Goal: Task Accomplishment & Management: Complete application form

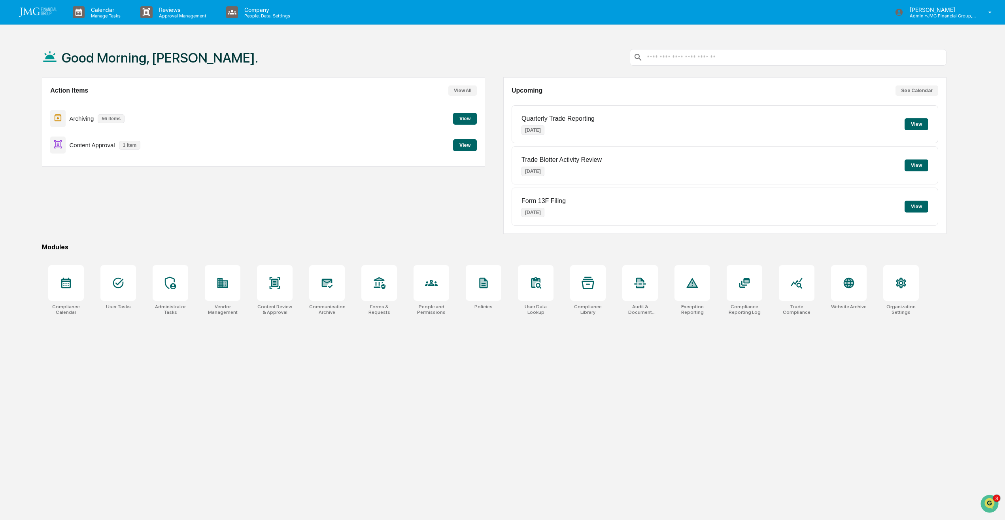
click at [466, 144] on button "View" at bounding box center [465, 145] width 24 height 12
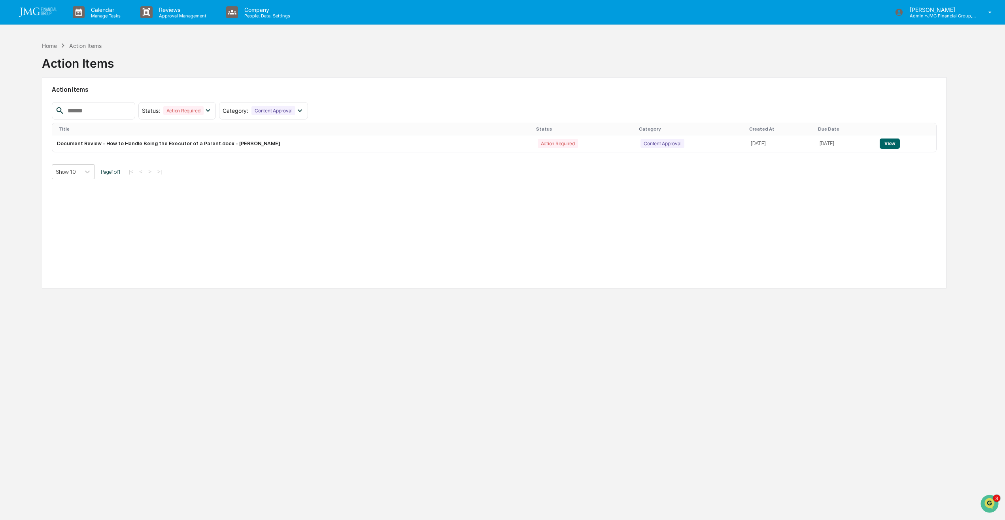
click at [893, 145] on button "View" at bounding box center [890, 143] width 20 height 10
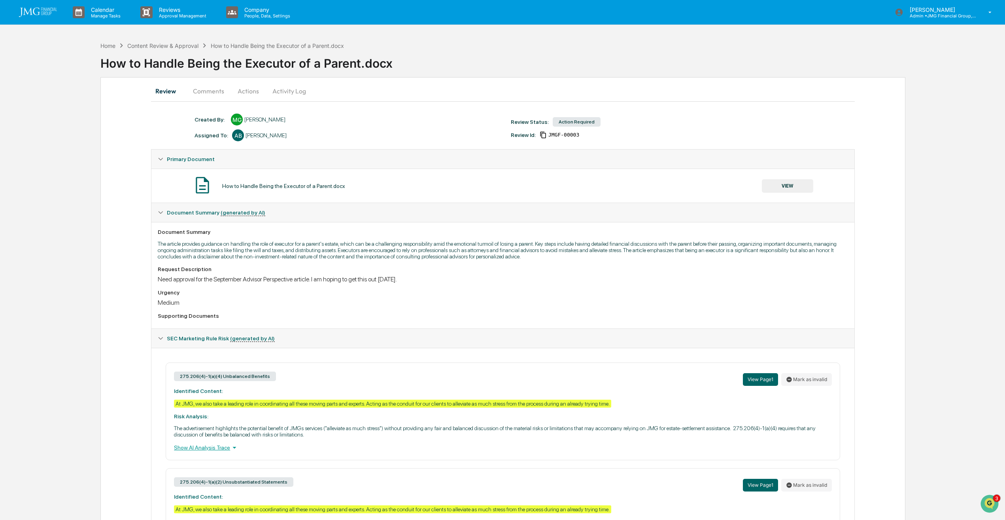
scroll to position [81, 0]
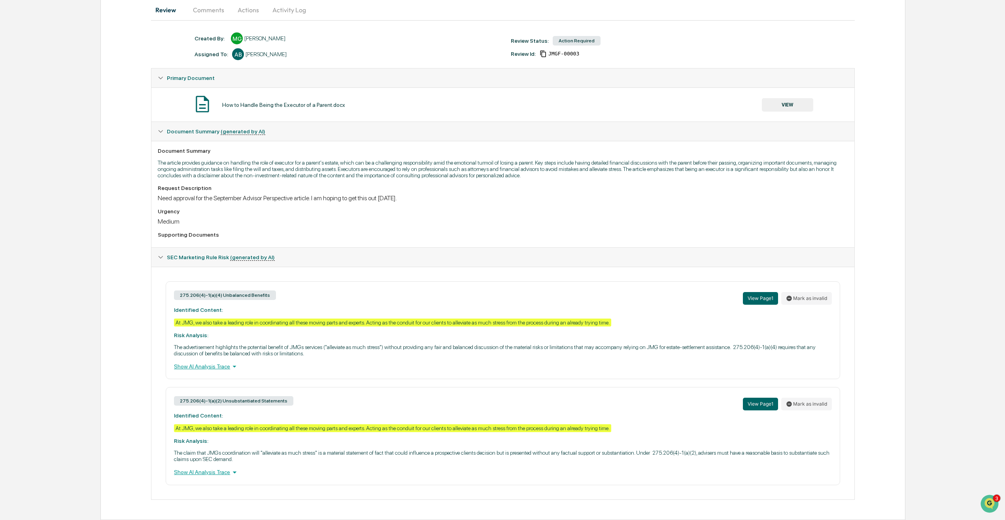
click at [795, 108] on button "VIEW" at bounding box center [787, 104] width 51 height 13
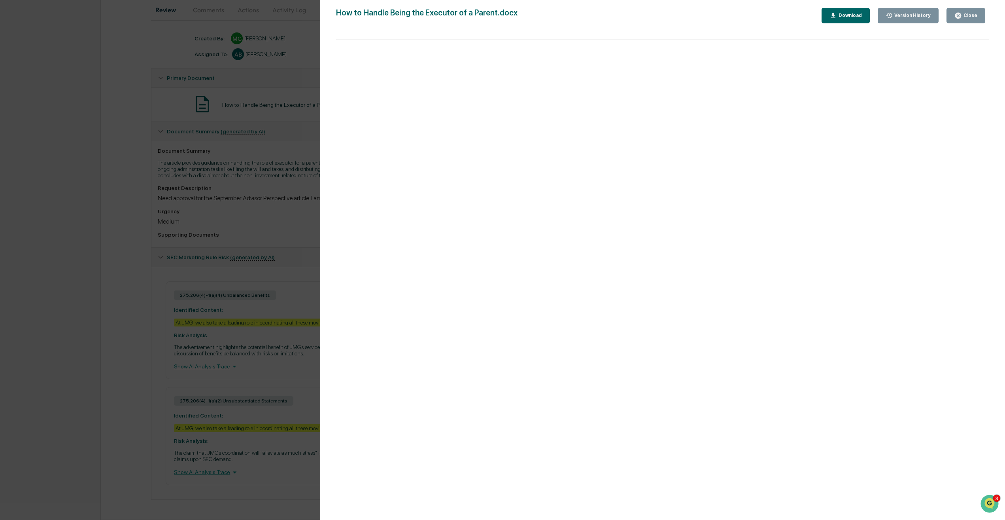
click at [837, 18] on icon "button" at bounding box center [834, 16] width 8 height 8
click at [968, 15] on div "Close" at bounding box center [969, 16] width 15 height 6
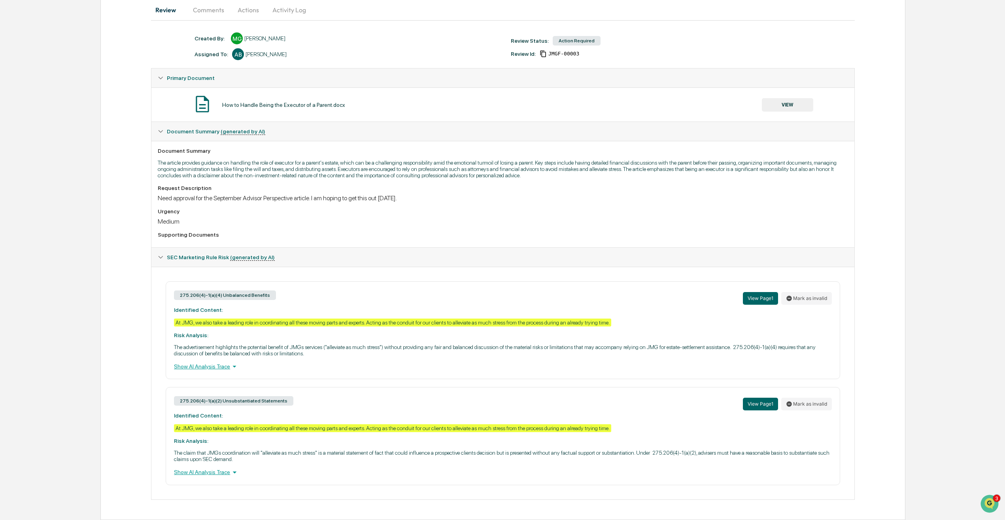
scroll to position [0, 0]
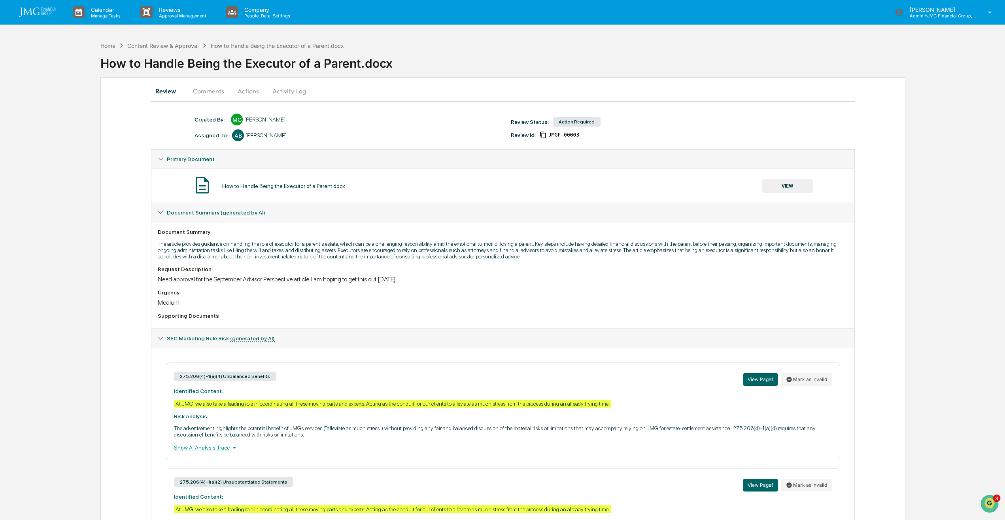
click at [219, 88] on button "Comments" at bounding box center [209, 90] width 44 height 19
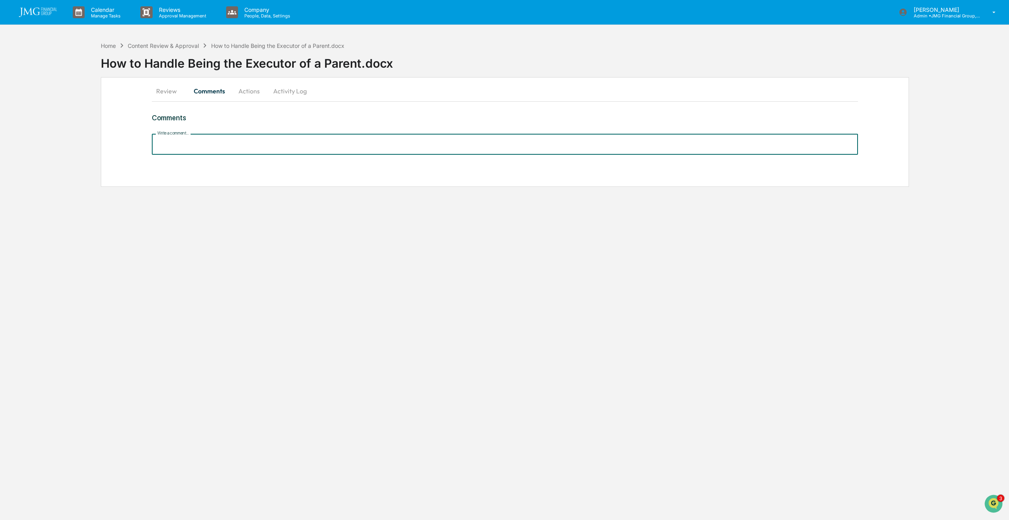
click at [267, 146] on input "Write a comment..." at bounding box center [505, 144] width 706 height 21
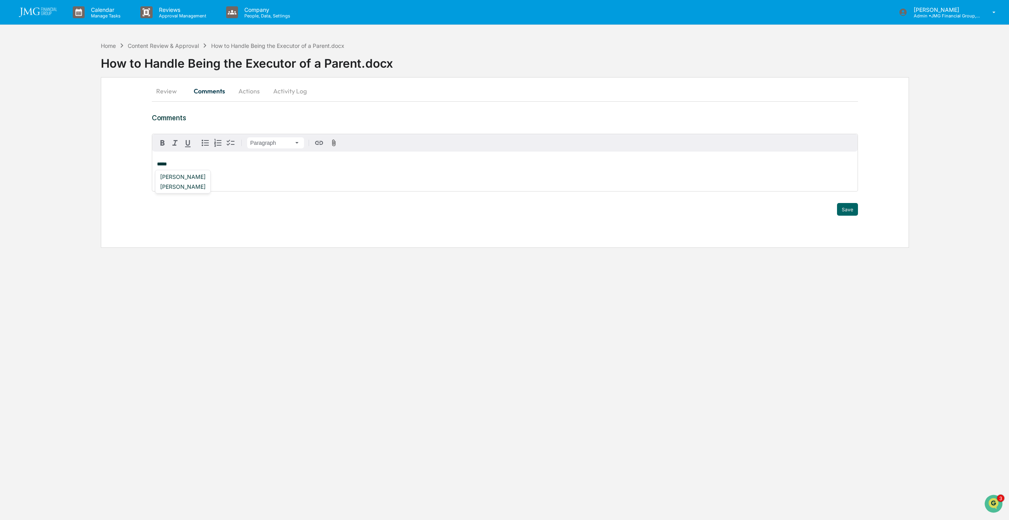
click at [196, 178] on div "Matthew Grubb" at bounding box center [183, 177] width 52 height 10
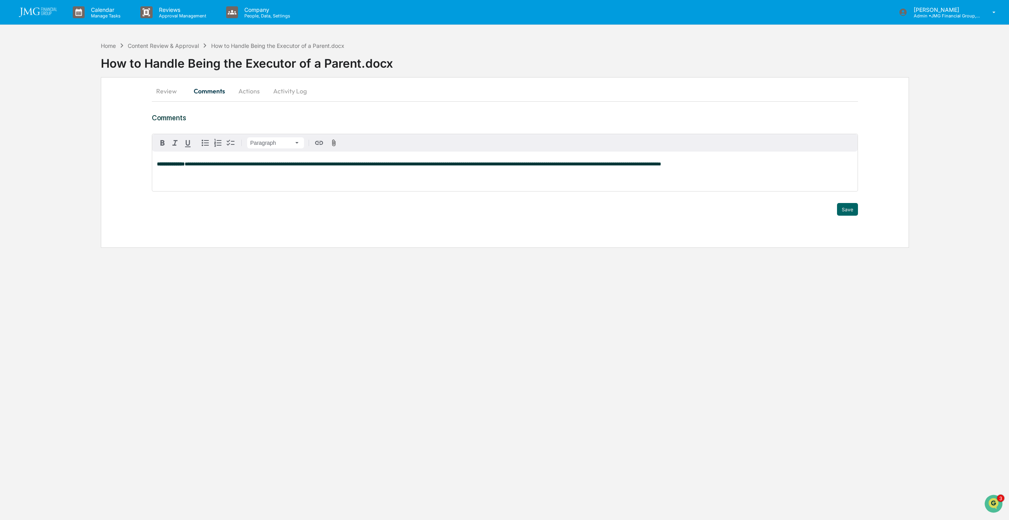
click at [609, 163] on span "**********" at bounding box center [423, 163] width 477 height 5
click at [710, 164] on p "**********" at bounding box center [505, 164] width 696 height 6
click at [256, 91] on button "Actions" at bounding box center [249, 90] width 36 height 19
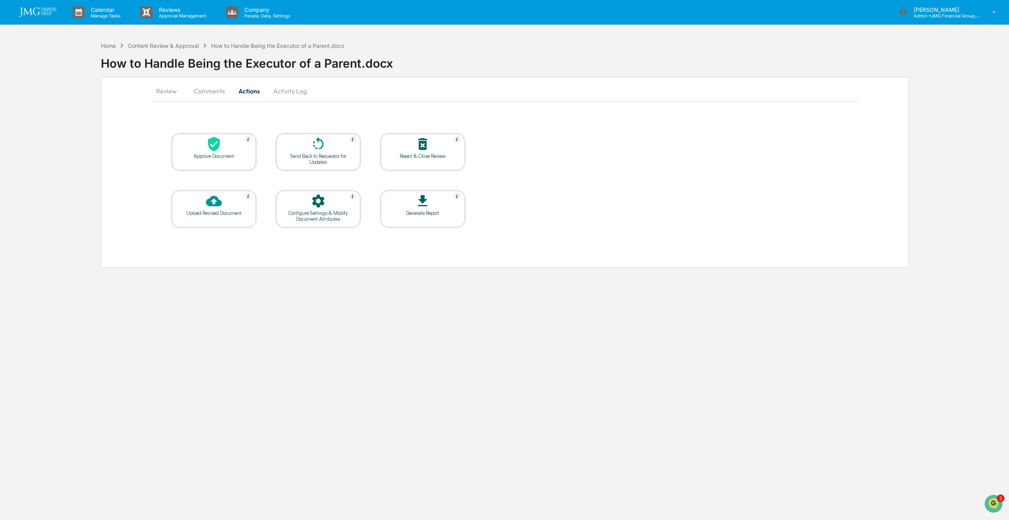
click at [215, 90] on button "Comments" at bounding box center [209, 90] width 44 height 19
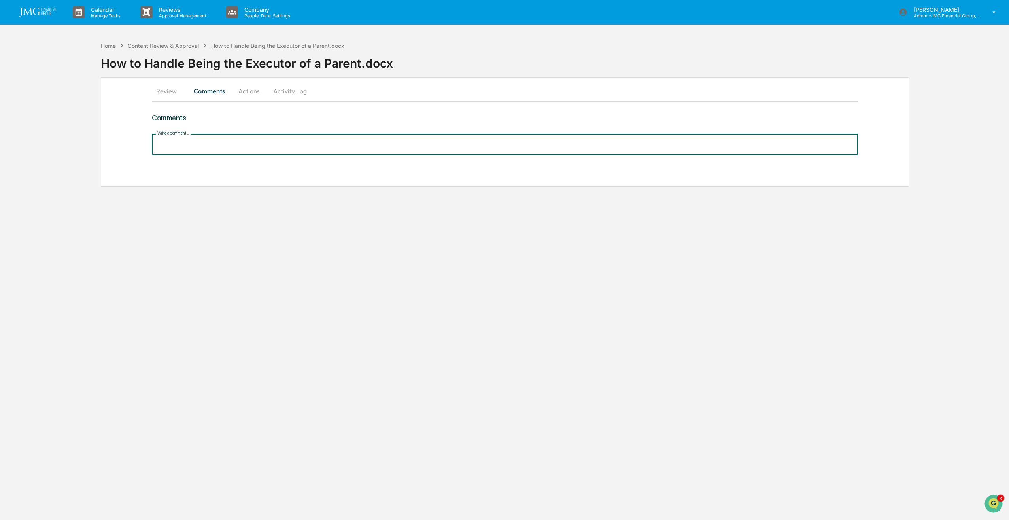
click at [214, 148] on input "Write a comment..." at bounding box center [505, 144] width 706 height 21
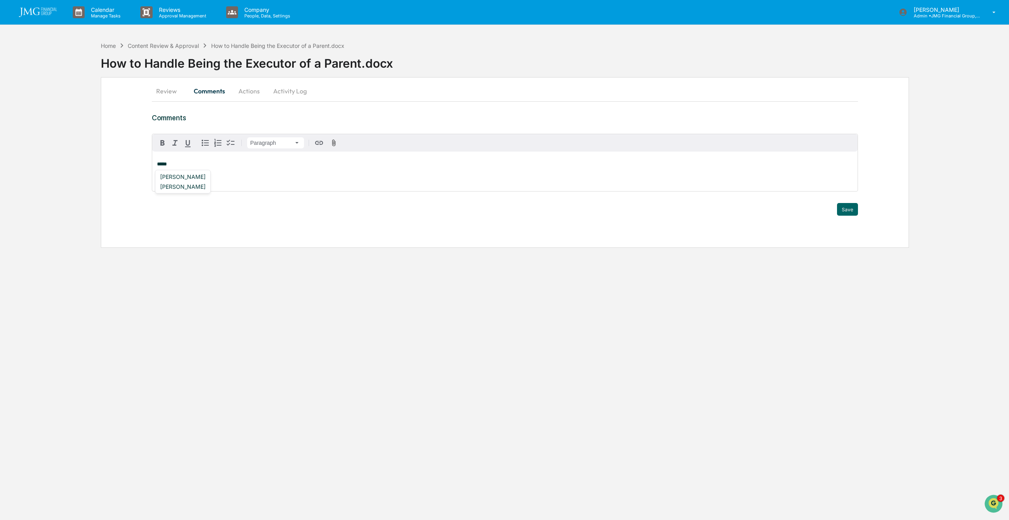
click at [206, 180] on div "Matthew Grubb" at bounding box center [183, 177] width 52 height 10
click at [303, 165] on span "**********" at bounding box center [245, 163] width 121 height 5
click at [373, 171] on div "**********" at bounding box center [504, 171] width 705 height 40
click at [346, 165] on p "**********" at bounding box center [505, 164] width 696 height 6
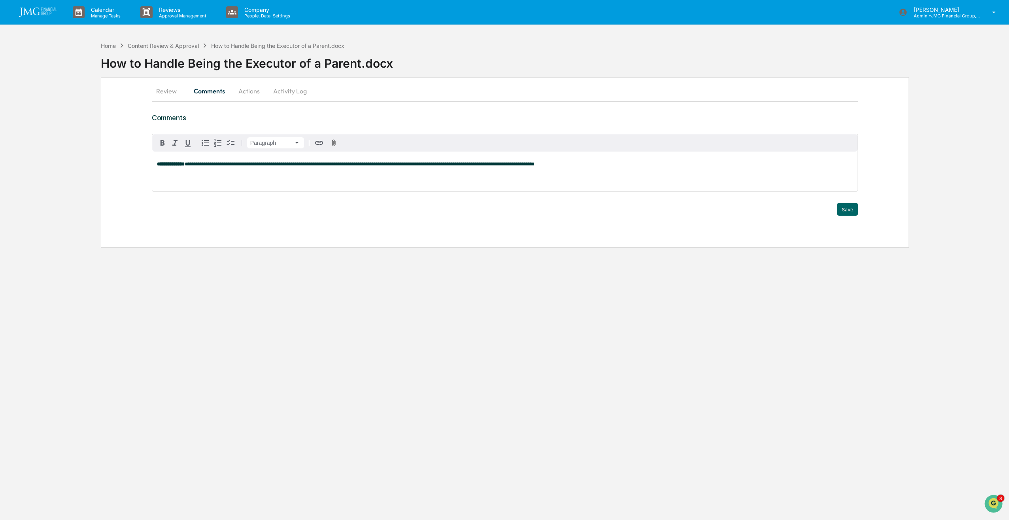
click at [849, 211] on button "Save" at bounding box center [847, 209] width 21 height 13
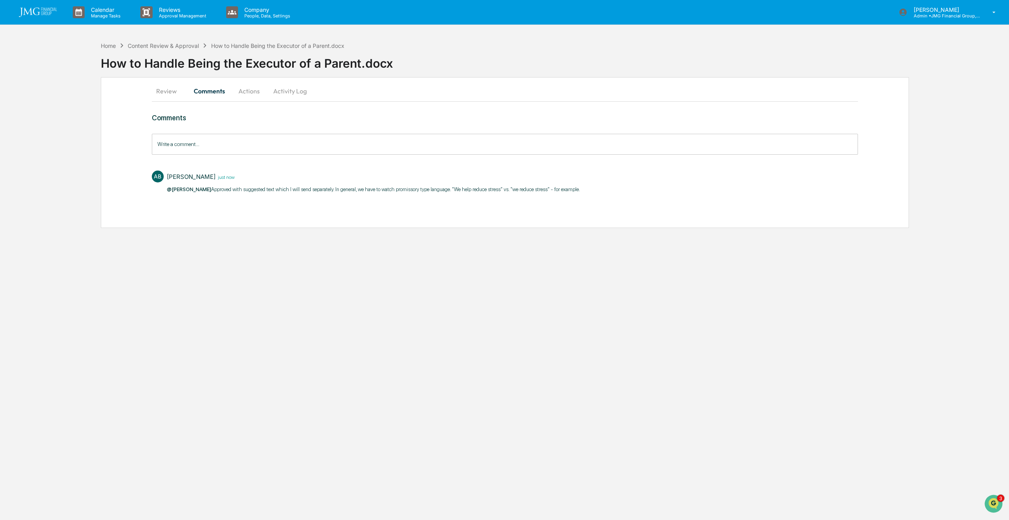
click at [244, 93] on button "Actions" at bounding box center [249, 90] width 36 height 19
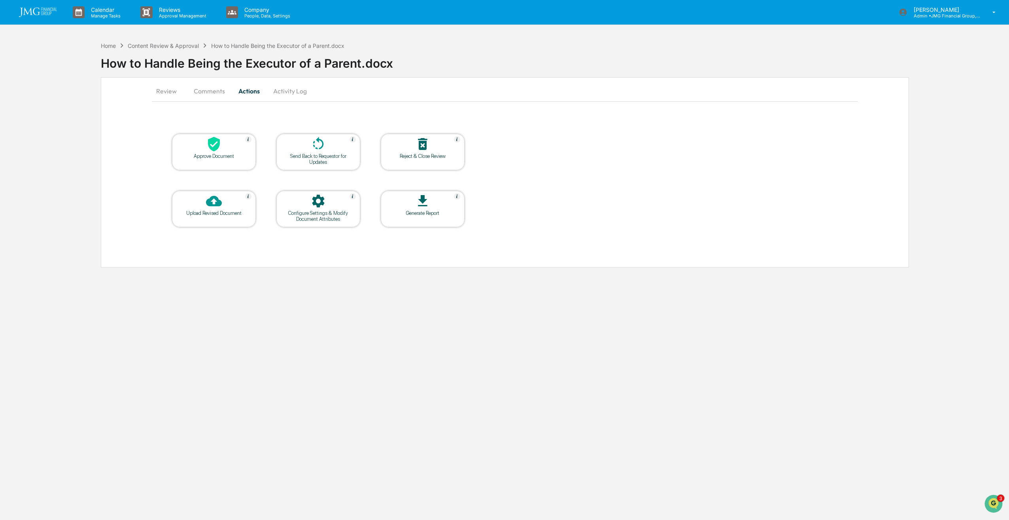
click at [219, 144] on icon at bounding box center [214, 144] width 12 height 15
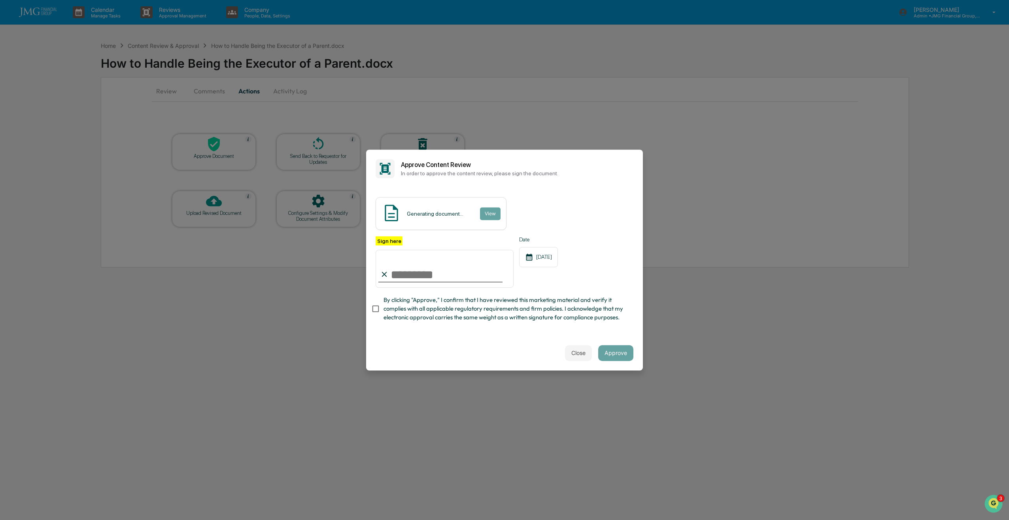
click at [472, 278] on input "Sign here" at bounding box center [445, 269] width 138 height 38
type input "**********"
click at [407, 316] on span "By clicking "Approve," I confirm that I have reviewed this marketing material a…" at bounding box center [506, 308] width 244 height 26
click at [512, 338] on div "Close Approve" at bounding box center [504, 352] width 277 height 35
click at [624, 351] on button "Approve" at bounding box center [615, 353] width 35 height 16
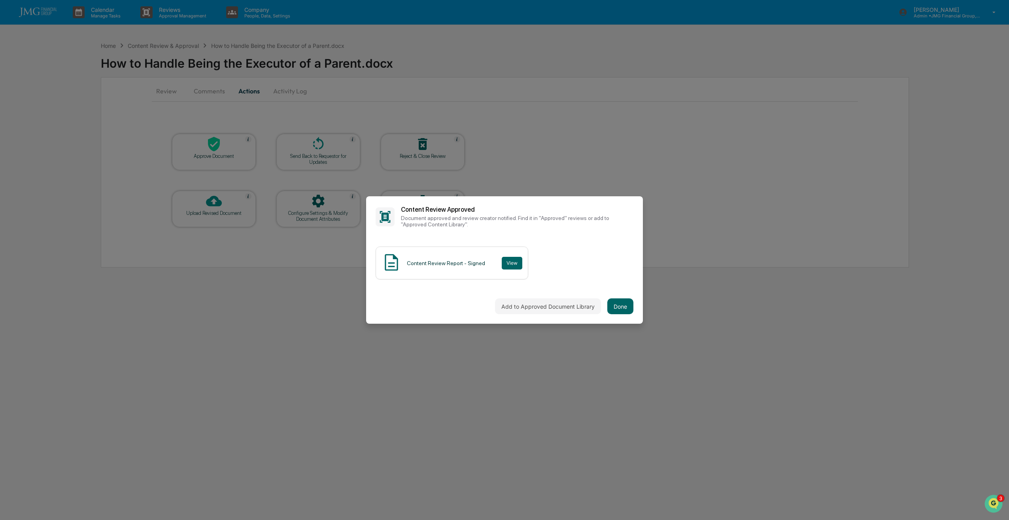
click at [625, 308] on button "Done" at bounding box center [620, 306] width 26 height 16
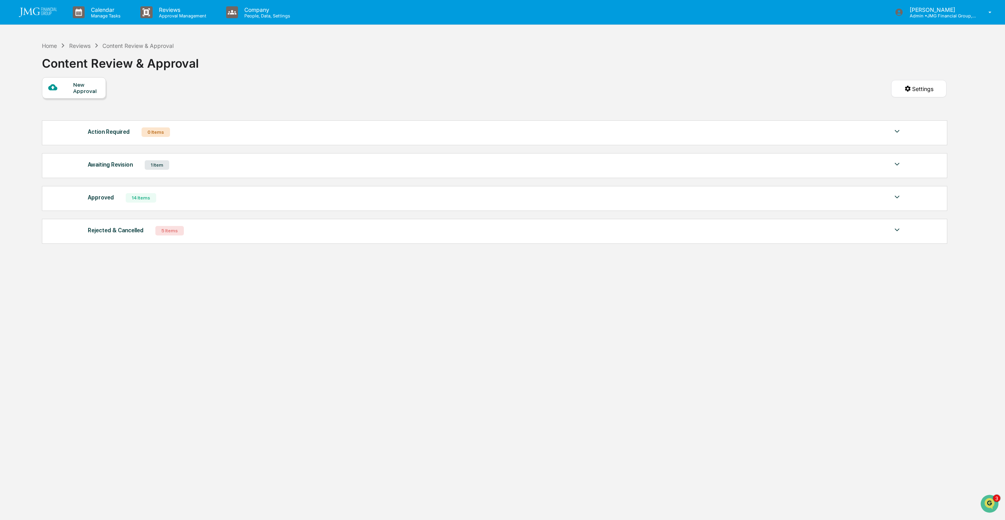
click at [50, 47] on div "Home" at bounding box center [49, 45] width 15 height 7
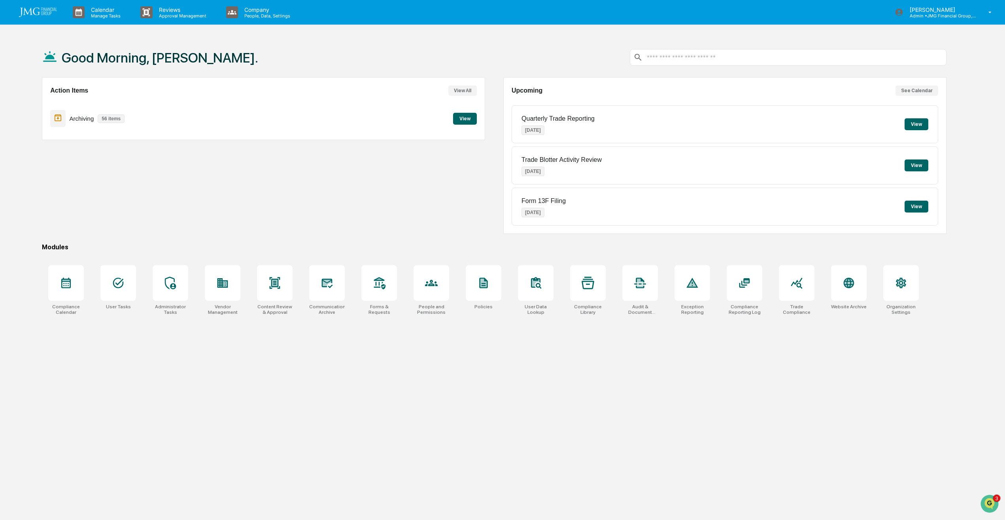
click at [117, 284] on icon at bounding box center [118, 282] width 13 height 13
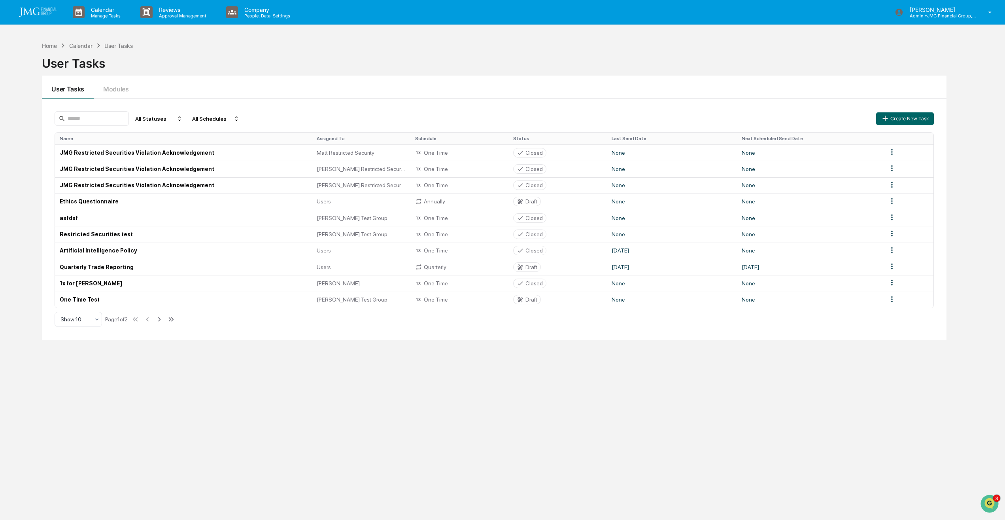
click at [891, 268] on html "Calendar Manage Tasks Reviews Approval Management Company People, Data, Setting…" at bounding box center [502, 260] width 1005 height 520
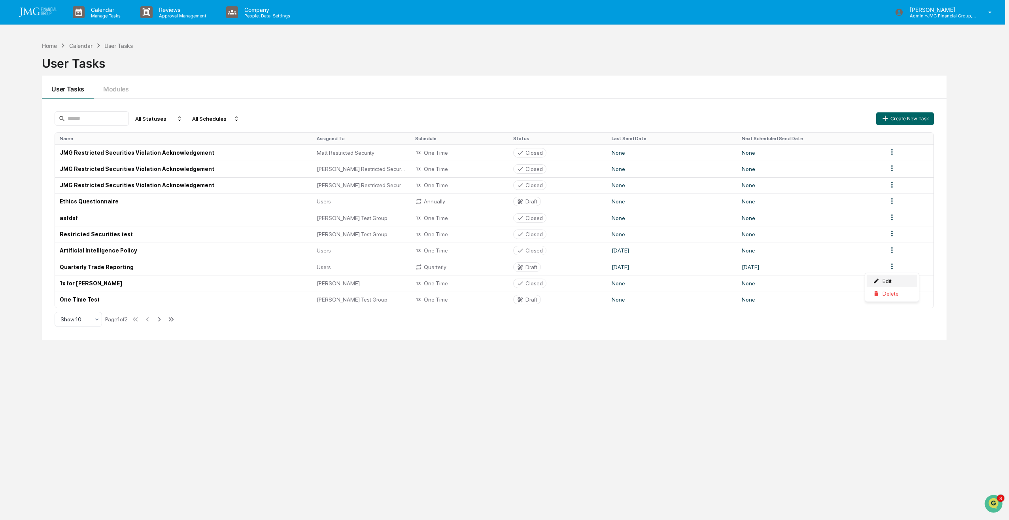
click at [892, 278] on div "Edit" at bounding box center [892, 280] width 51 height 13
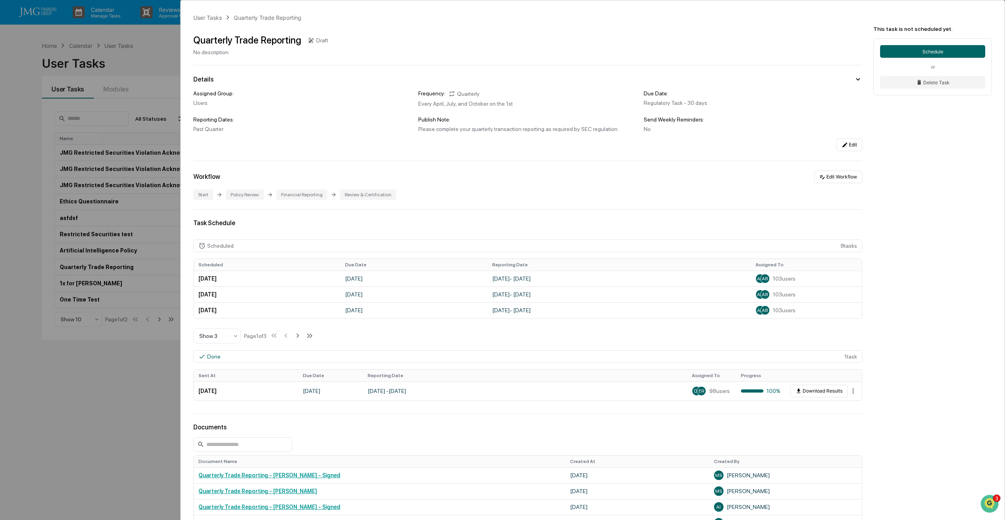
click at [843, 179] on button "Edit Workflow" at bounding box center [838, 176] width 48 height 13
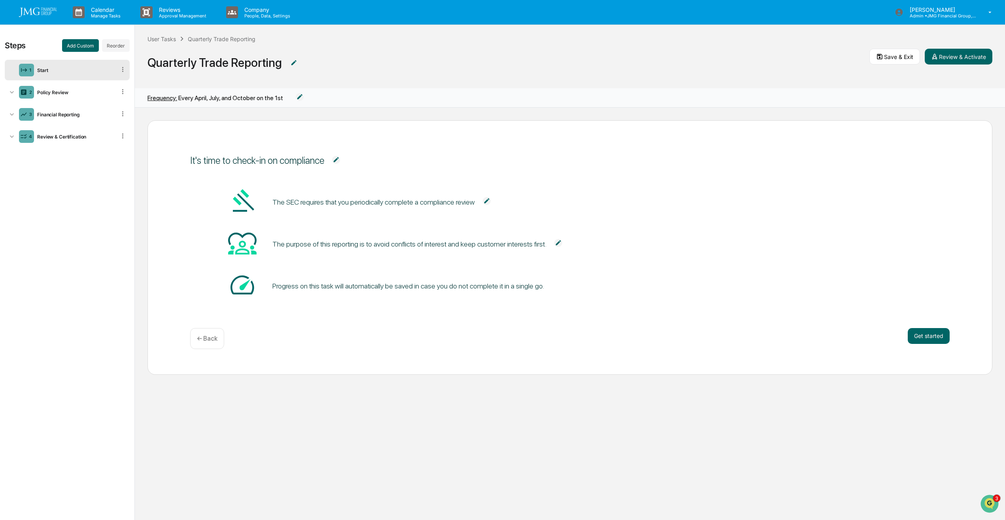
click at [914, 339] on button "Get started" at bounding box center [929, 336] width 42 height 16
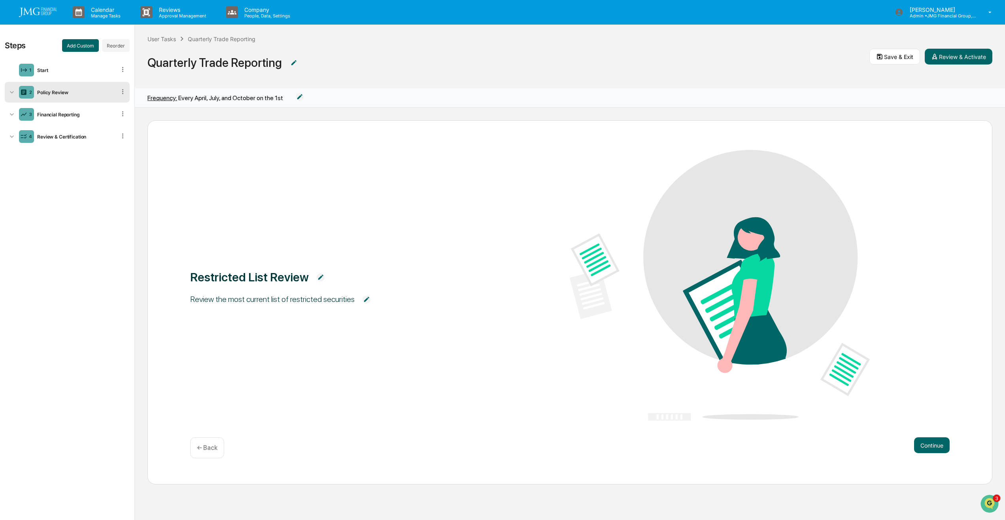
scroll to position [0, 0]
click at [930, 451] on button "Continue" at bounding box center [932, 445] width 36 height 16
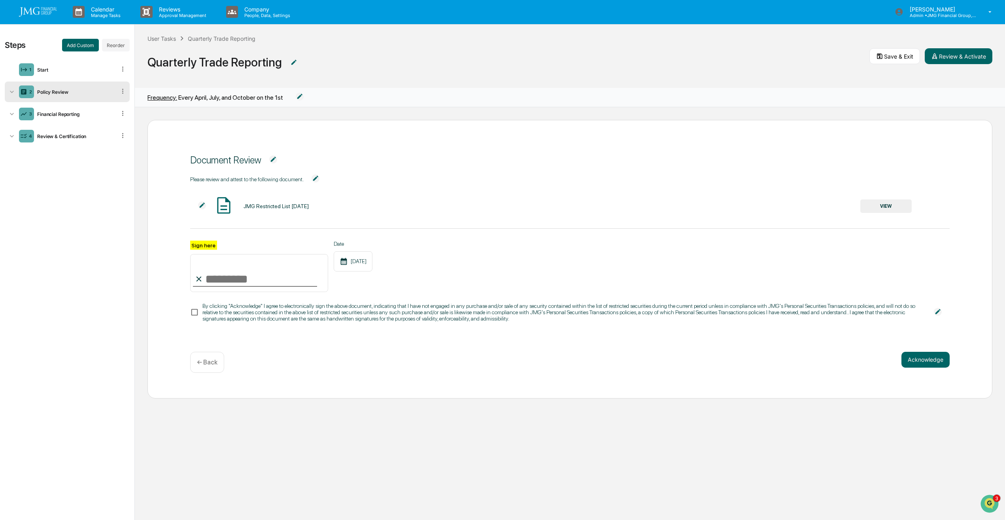
click at [882, 209] on button "VIEW" at bounding box center [885, 205] width 51 height 13
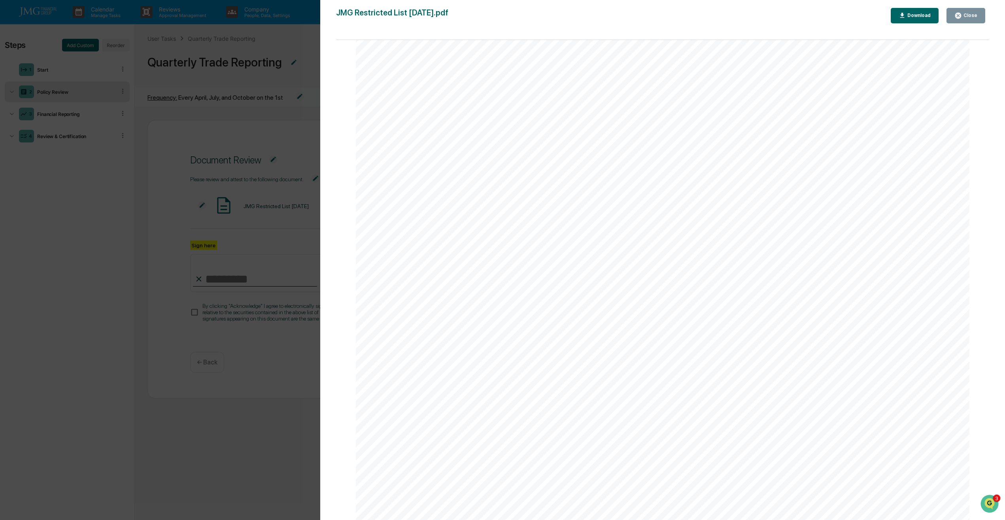
scroll to position [0, 0]
click at [974, 22] on button "Close" at bounding box center [966, 15] width 39 height 15
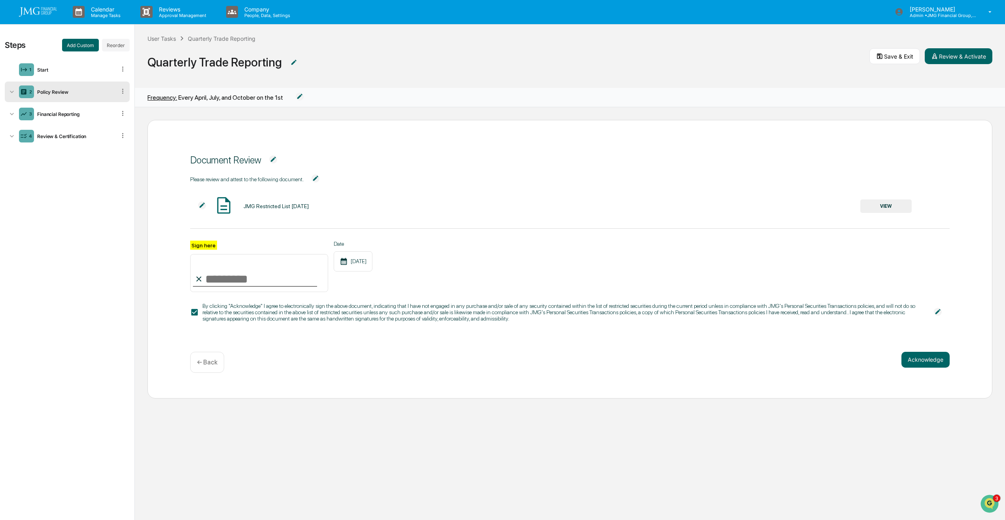
drag, startPoint x: 925, startPoint y: 359, endPoint x: 324, endPoint y: 300, distance: 603.6
click at [327, 301] on div "Document Review Please review and attest to the following document. JMG Restric…" at bounding box center [569, 259] width 845 height 278
click at [296, 282] on input "Sign here" at bounding box center [259, 273] width 138 height 38
type input "**********"
click at [921, 362] on button "Acknowledge" at bounding box center [926, 360] width 48 height 16
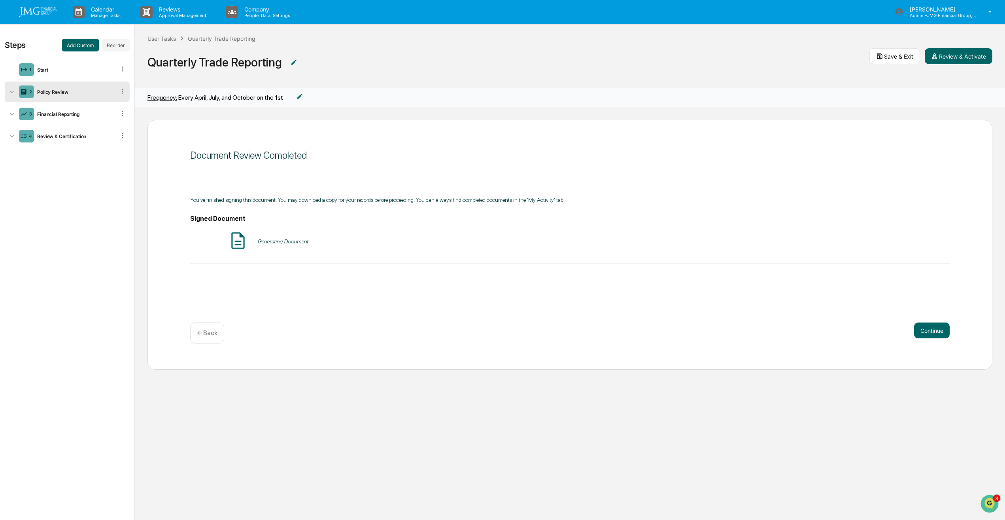
click at [930, 331] on button "Continue" at bounding box center [932, 330] width 36 height 16
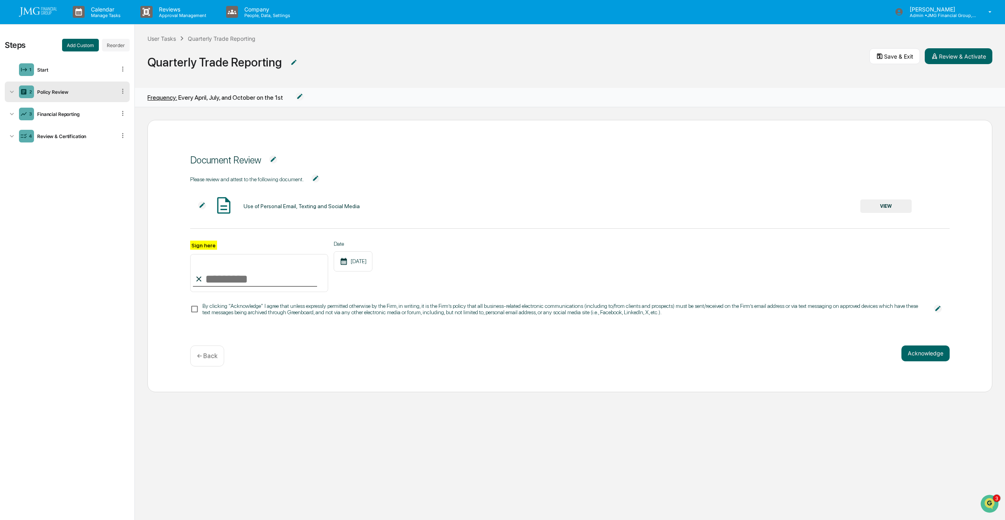
click at [896, 212] on button "VIEW" at bounding box center [885, 205] width 51 height 13
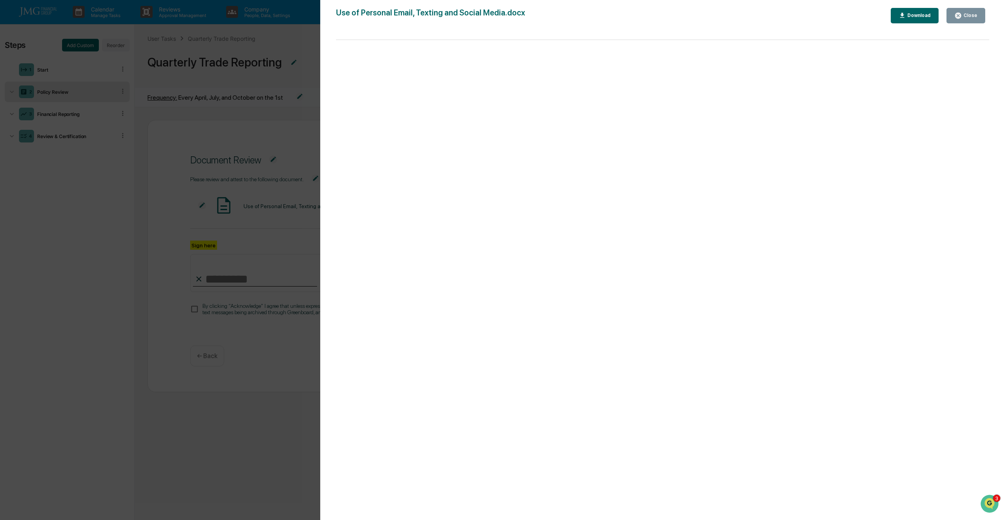
click at [972, 19] on button "Close" at bounding box center [966, 15] width 39 height 15
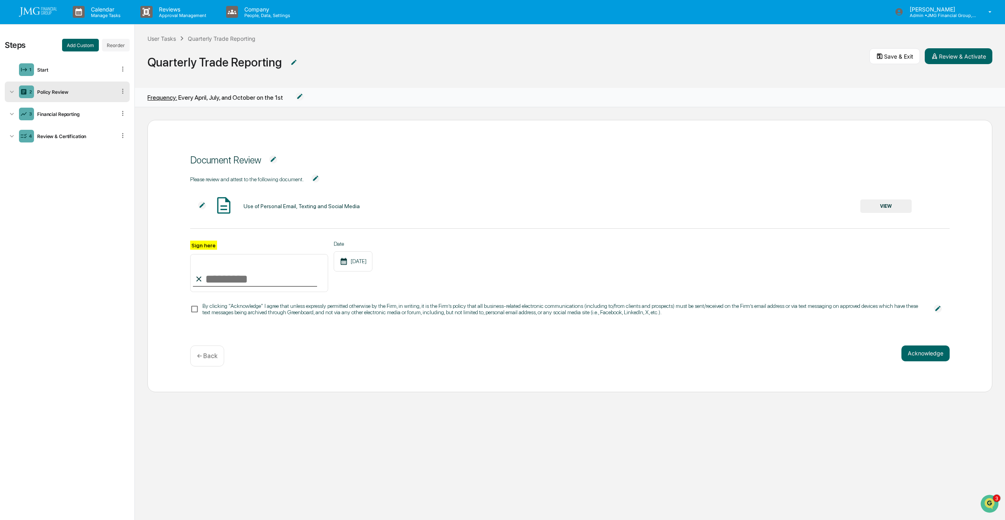
click at [234, 272] on input "Sign here" at bounding box center [259, 273] width 138 height 38
type input "**********"
click at [920, 358] on button "Acknowledge" at bounding box center [926, 353] width 48 height 16
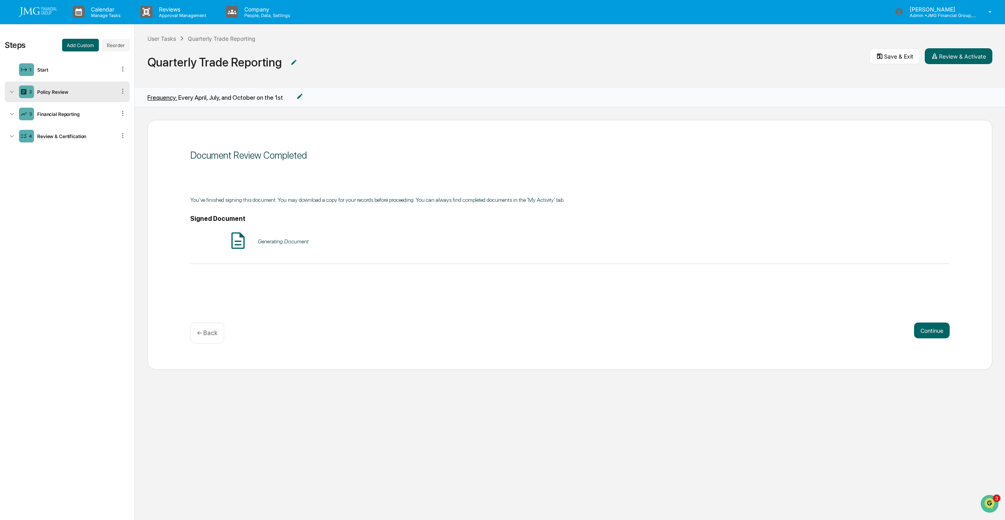
click at [930, 335] on button "Continue" at bounding box center [932, 330] width 36 height 16
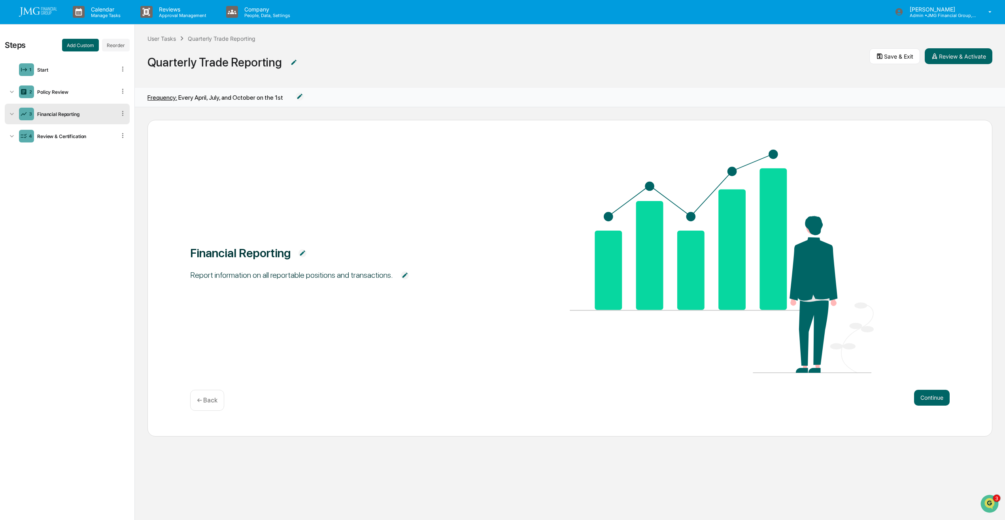
click at [927, 397] on button "Continue" at bounding box center [932, 398] width 36 height 16
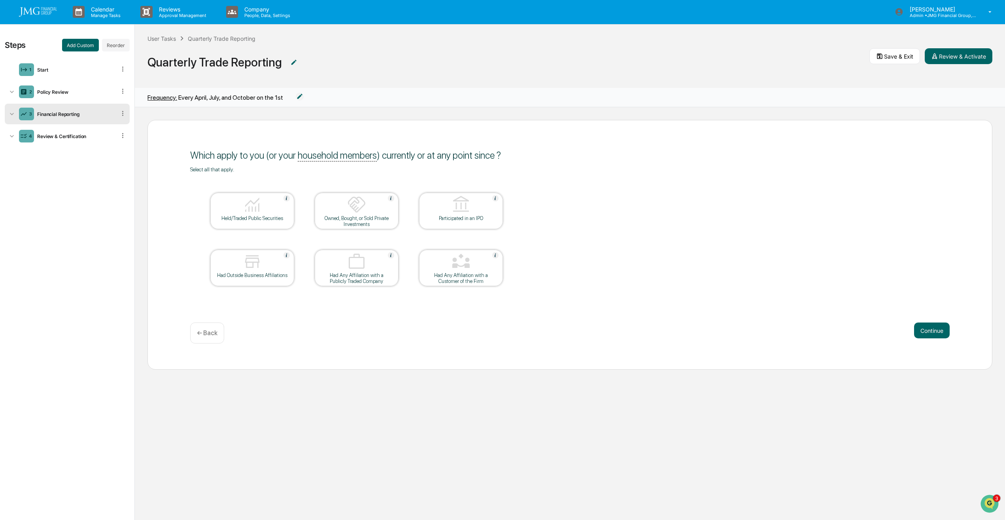
click at [274, 212] on div at bounding box center [252, 205] width 79 height 20
click at [83, 97] on div "2 Policy Review" at bounding box center [67, 91] width 125 height 21
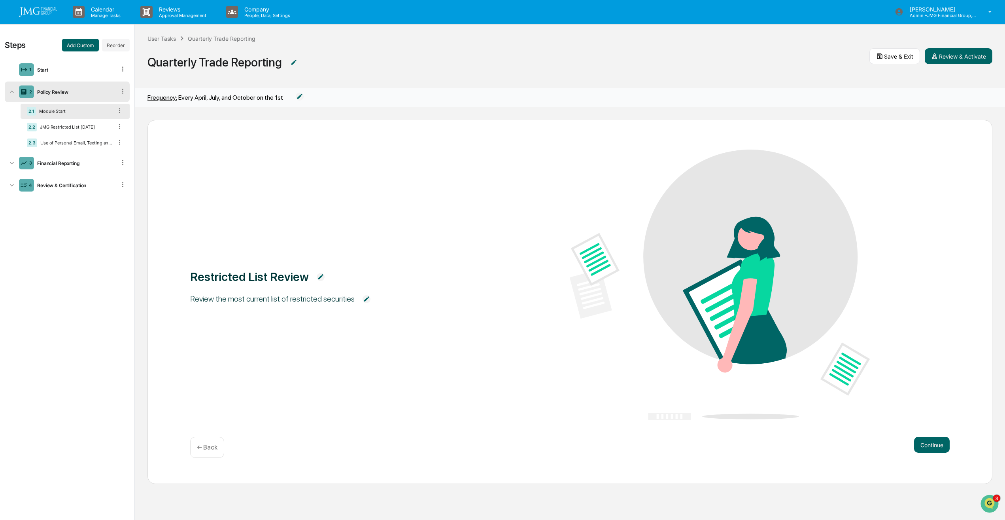
click at [83, 141] on div "Use of Personal Email, Texting and Social Media" at bounding box center [75, 143] width 76 height 6
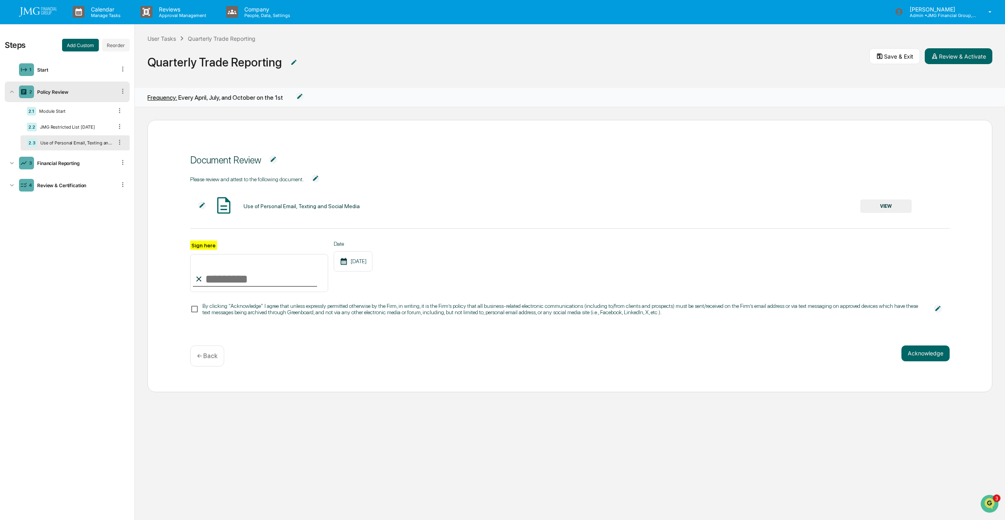
click at [72, 169] on div "3 Financial Reporting" at bounding box center [67, 163] width 125 height 21
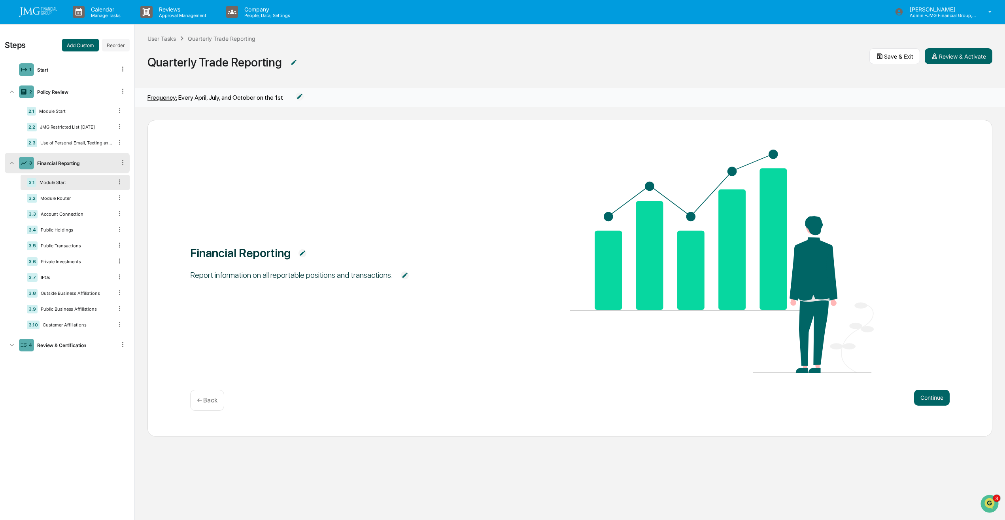
click at [71, 179] on div "3.1 Module Start" at bounding box center [75, 182] width 109 height 15
click at [754, 61] on span "Quarterly Trade Reporting" at bounding box center [508, 62] width 722 height 26
click at [930, 398] on button "Continue" at bounding box center [932, 398] width 36 height 16
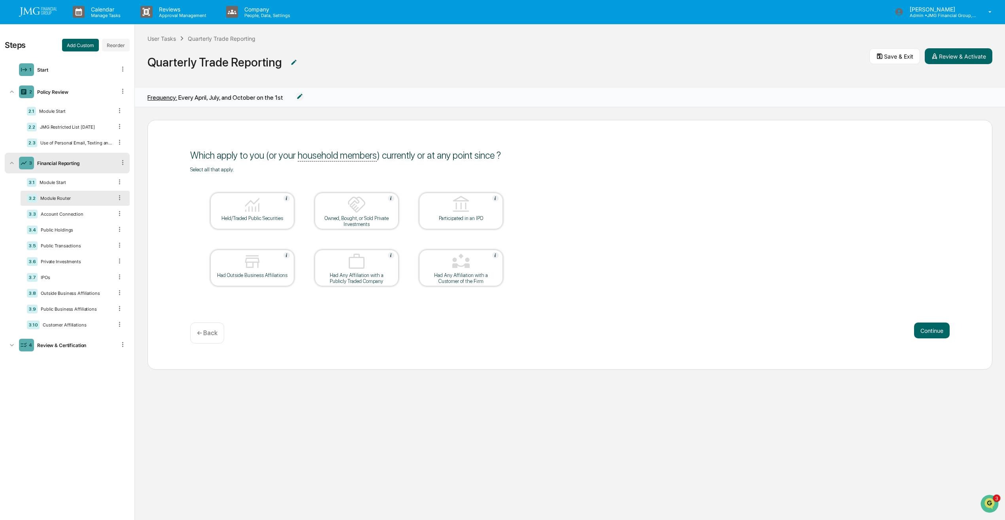
click at [362, 212] on img at bounding box center [356, 204] width 19 height 19
click at [474, 272] on div "Had Any Affiliation with a Customer of the Firm" at bounding box center [460, 278] width 71 height 12
click at [265, 268] on div at bounding box center [252, 262] width 79 height 20
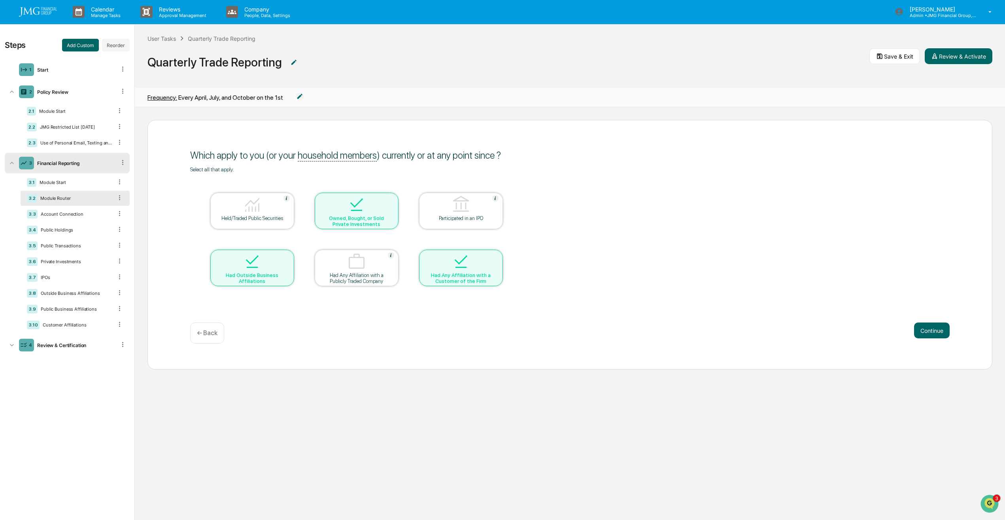
click at [263, 214] on div at bounding box center [252, 205] width 79 height 20
click at [926, 329] on button "Continue" at bounding box center [932, 330] width 36 height 16
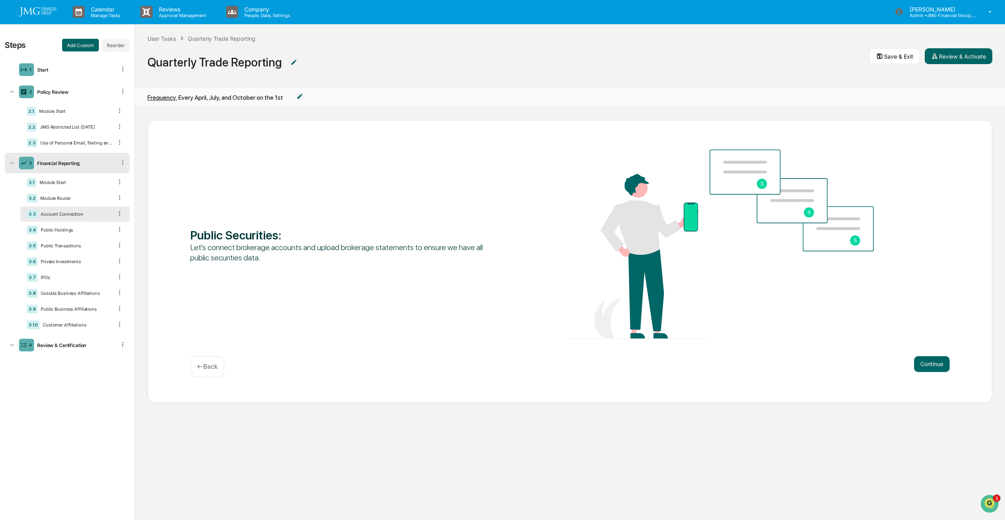
click at [933, 360] on button "Continue" at bounding box center [932, 364] width 36 height 16
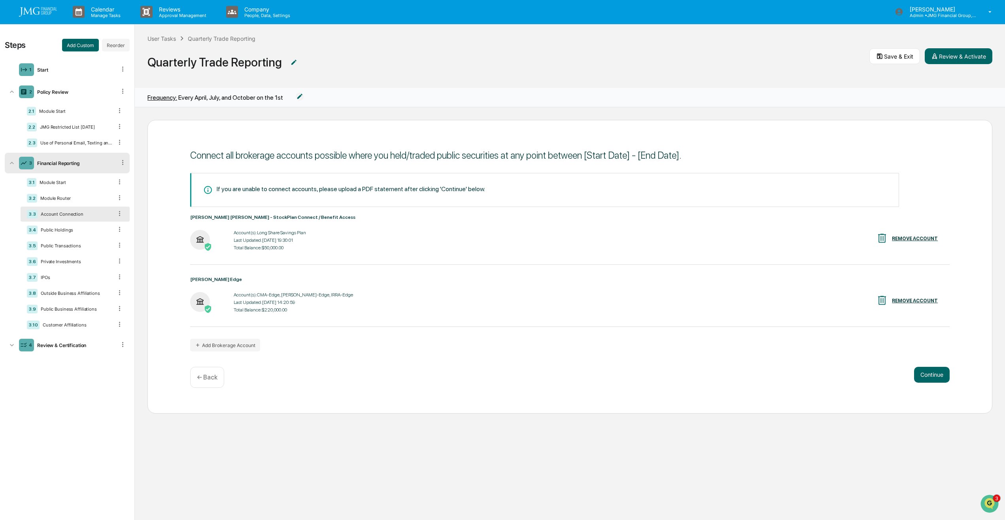
click at [938, 376] on button "Continue" at bounding box center [932, 375] width 36 height 16
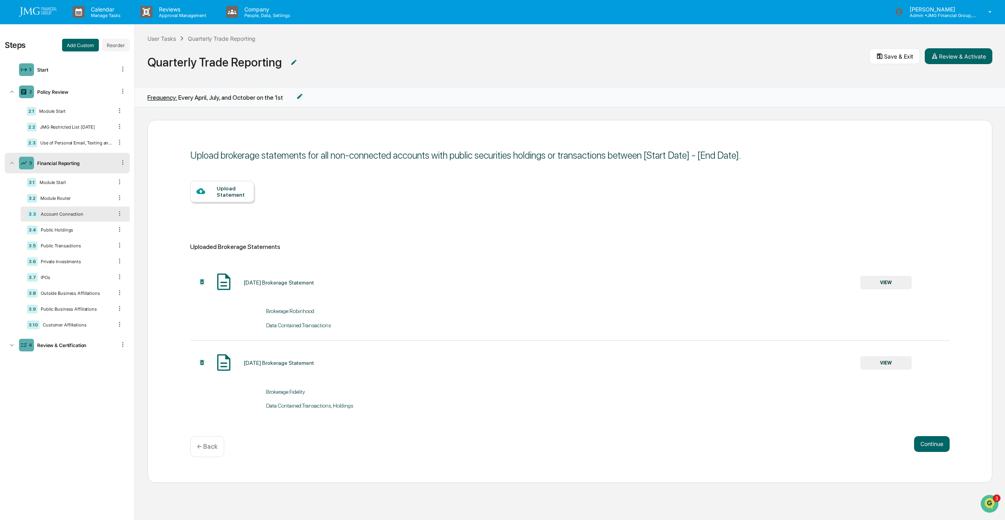
click at [932, 444] on button "Continue" at bounding box center [932, 444] width 36 height 16
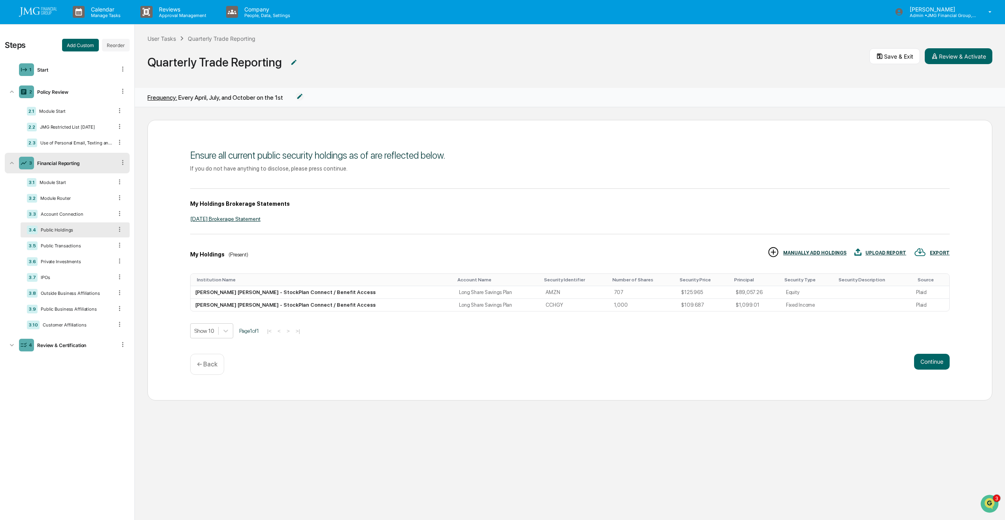
click at [930, 367] on button "Continue" at bounding box center [932, 362] width 36 height 16
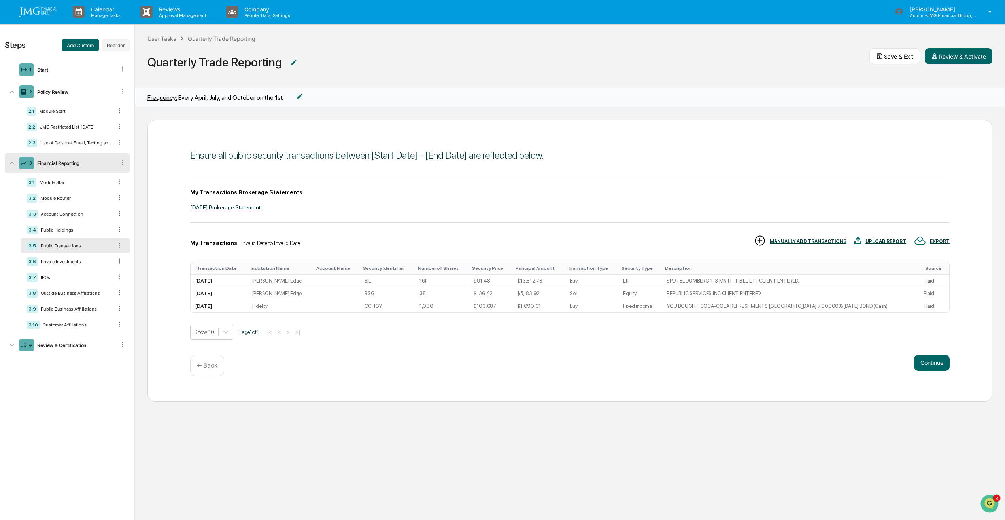
click at [930, 367] on button "Continue" at bounding box center [932, 363] width 36 height 16
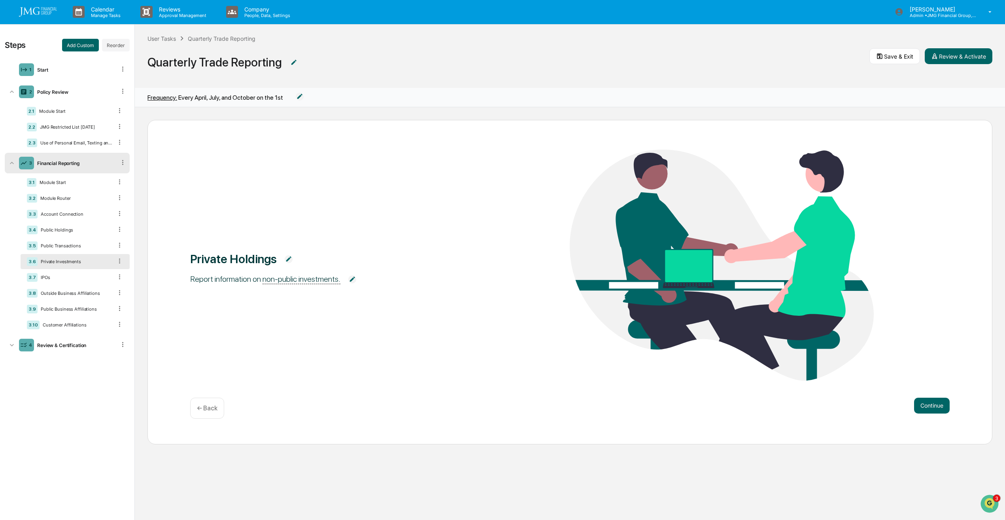
click at [936, 408] on button "Continue" at bounding box center [932, 405] width 36 height 16
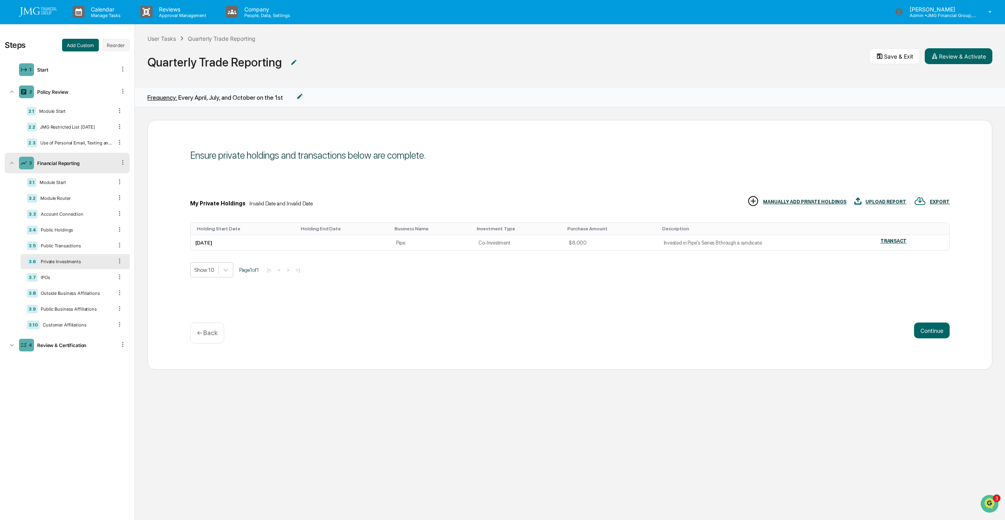
click at [894, 242] on div "TRANSACT" at bounding box center [894, 241] width 26 height 6
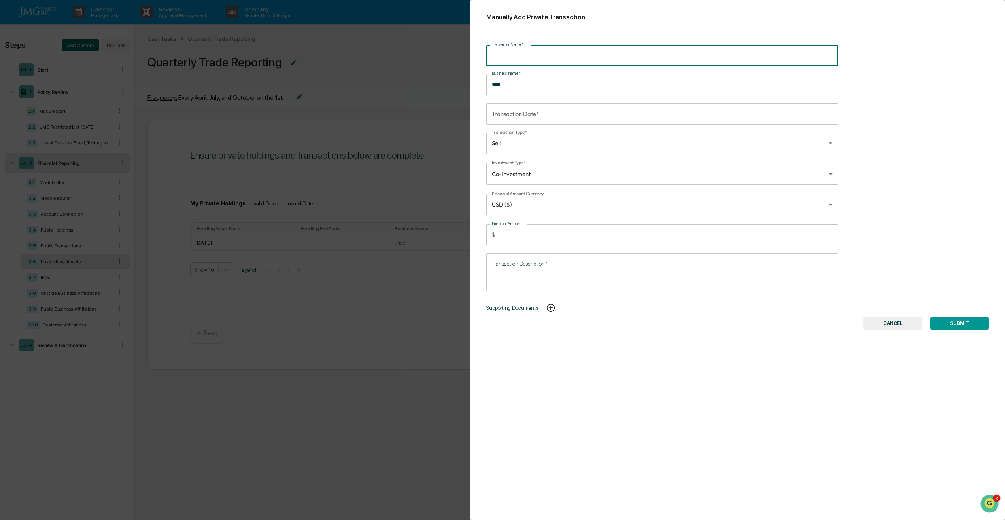
click at [688, 59] on input "Transactor Name   *" at bounding box center [662, 55] width 352 height 21
click at [919, 119] on div "**********" at bounding box center [737, 260] width 535 height 520
click at [628, 112] on input "Transaction Date*" at bounding box center [659, 113] width 346 height 21
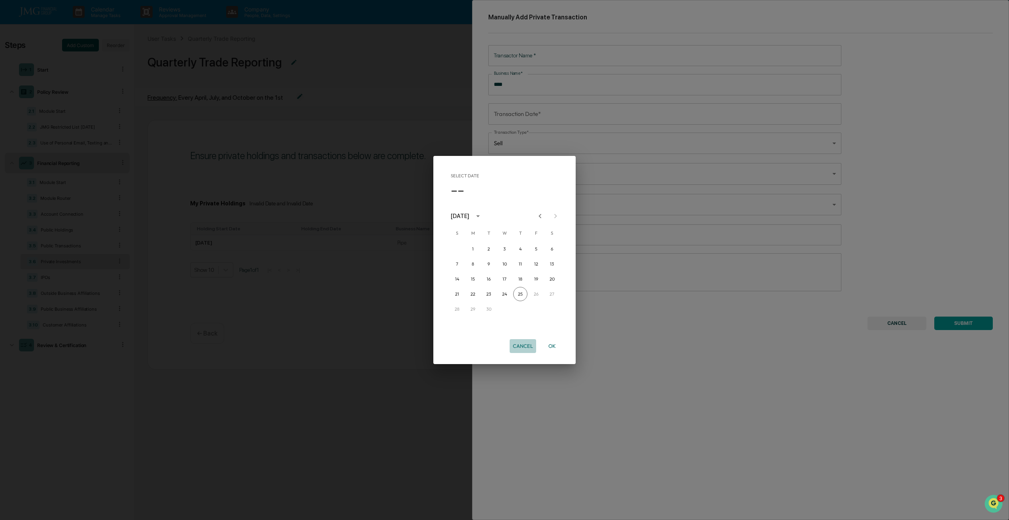
click at [532, 347] on button "Cancel" at bounding box center [523, 346] width 26 height 14
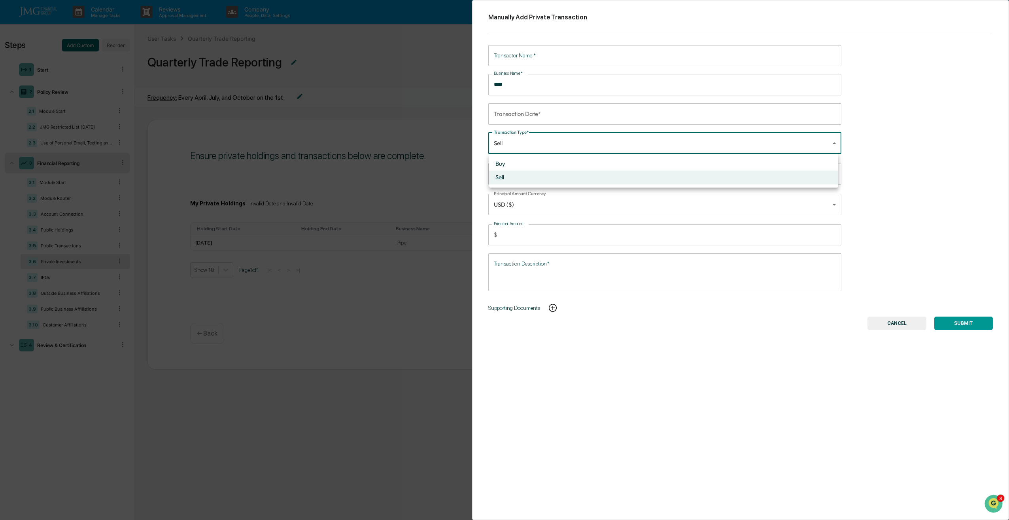
click at [523, 144] on body "Calendar Manage Tasks Reviews Approval Management Company People, Data, Setting…" at bounding box center [504, 260] width 1009 height 520
click at [878, 134] on div at bounding box center [504, 260] width 1009 height 520
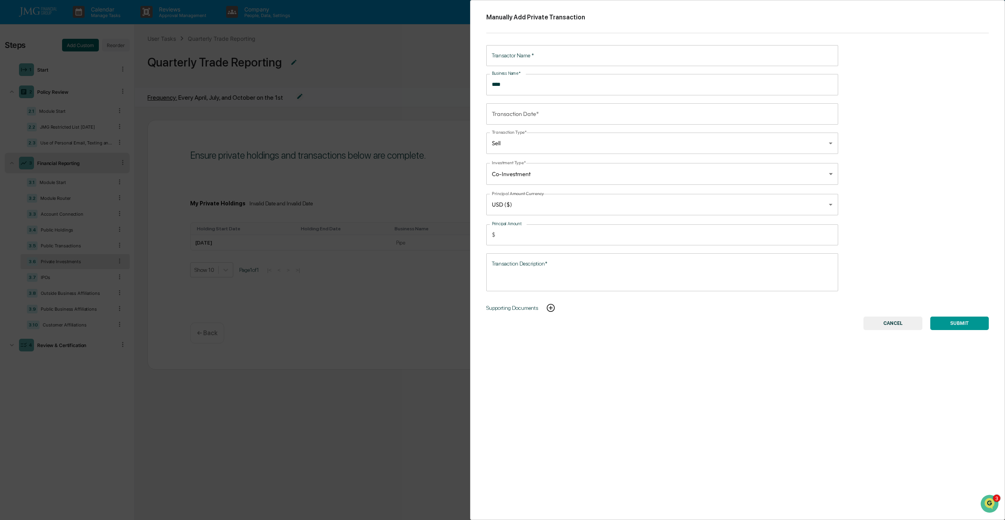
click at [893, 323] on button "CANCEL" at bounding box center [893, 322] width 59 height 13
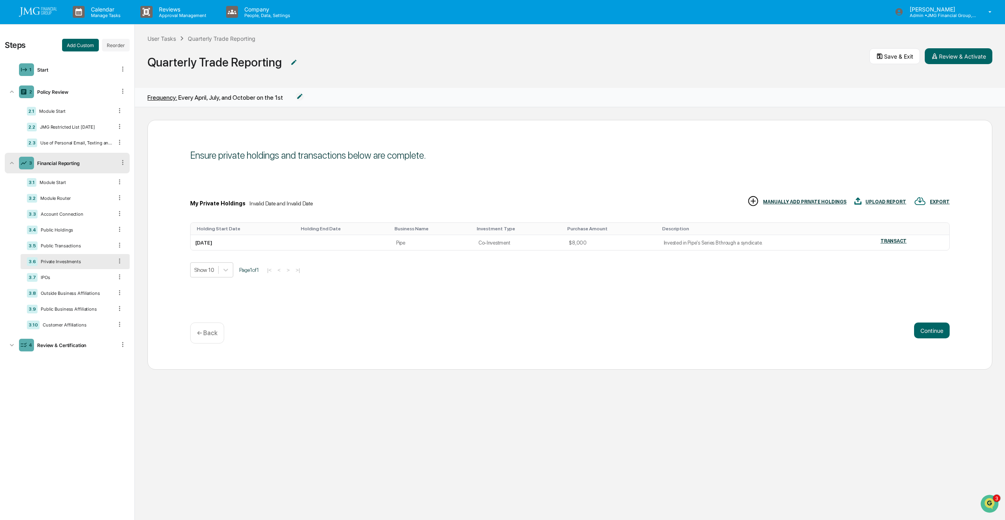
click at [63, 180] on div "Module Start" at bounding box center [74, 183] width 76 height 6
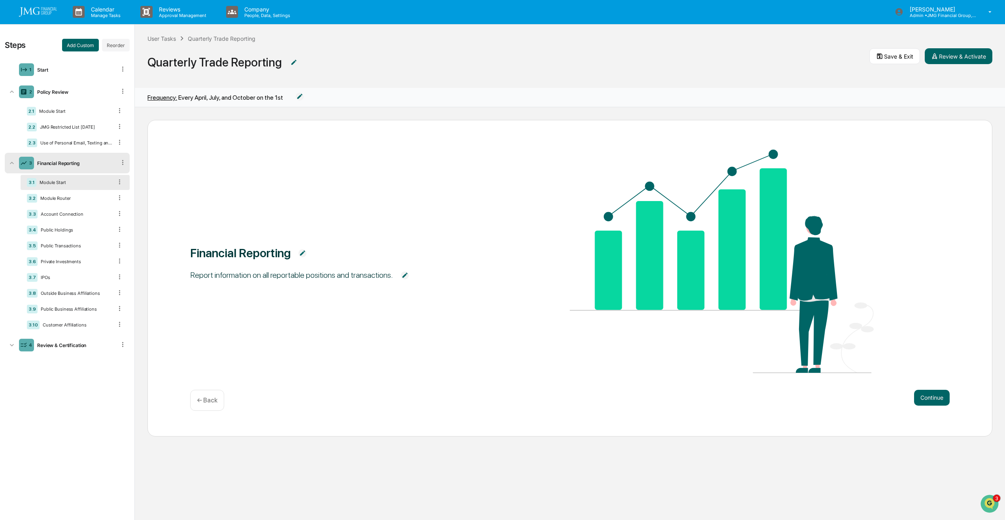
click at [930, 399] on button "Continue" at bounding box center [932, 398] width 36 height 16
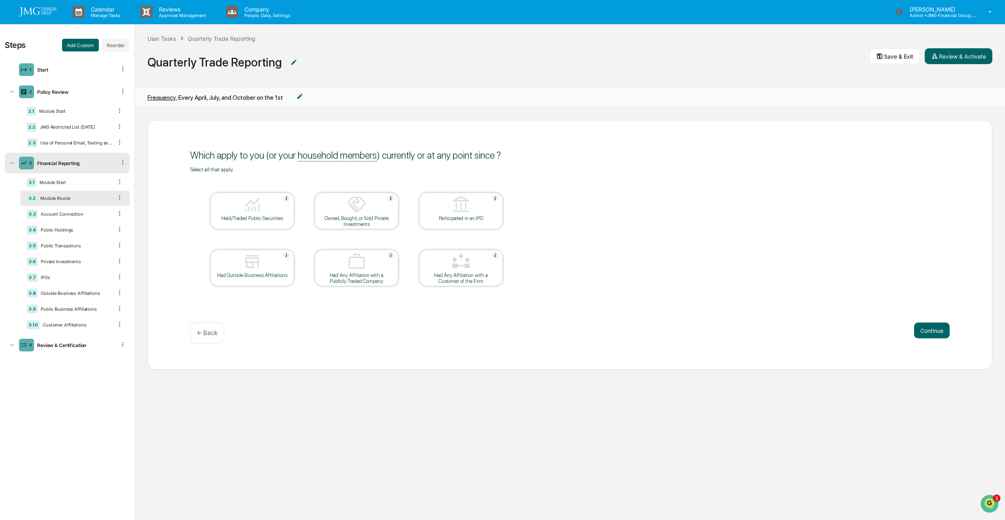
click at [269, 214] on div at bounding box center [252, 205] width 79 height 20
click at [264, 276] on div "Had Outside Business Affiliations" at bounding box center [252, 275] width 71 height 6
click at [455, 272] on div "Had Any Affiliation with a Customer of the Firm" at bounding box center [460, 278] width 71 height 12
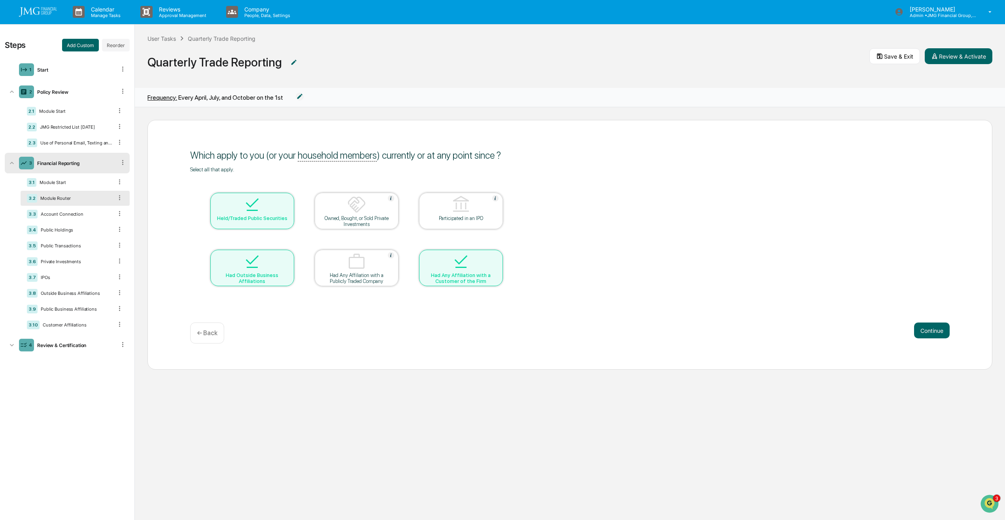
click at [471, 211] on div at bounding box center [461, 205] width 79 height 20
click at [473, 218] on div "Participated in an IPO" at bounding box center [460, 218] width 71 height 6
click at [478, 206] on div at bounding box center [461, 205] width 79 height 20
click at [497, 221] on div "Participated in an IPO" at bounding box center [461, 211] width 84 height 36
click at [504, 263] on table "Held/Traded Public Securities Owned, Bought, or Sold Private Investments Partic…" at bounding box center [356, 239] width 333 height 134
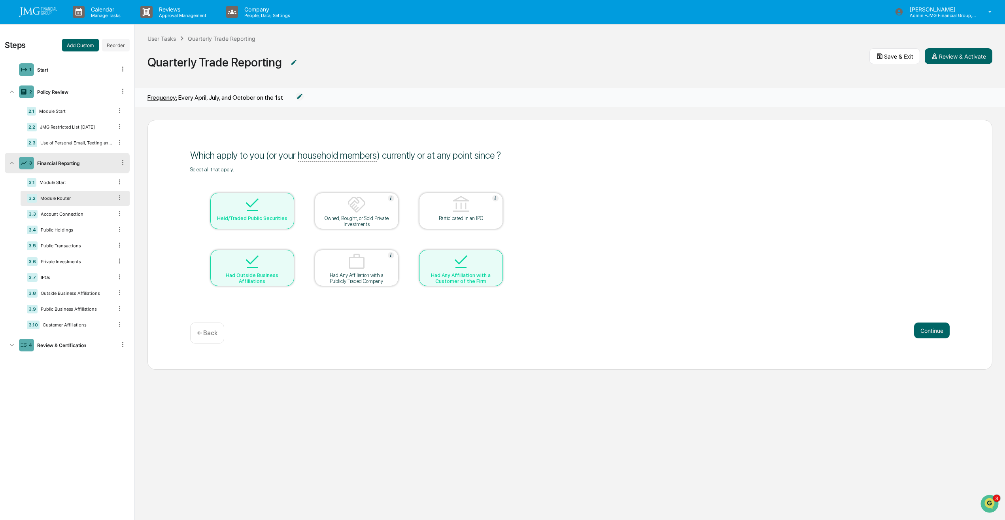
click at [475, 260] on div at bounding box center [461, 262] width 79 height 20
click at [361, 212] on img at bounding box center [356, 204] width 19 height 19
click at [254, 268] on img at bounding box center [252, 261] width 19 height 19
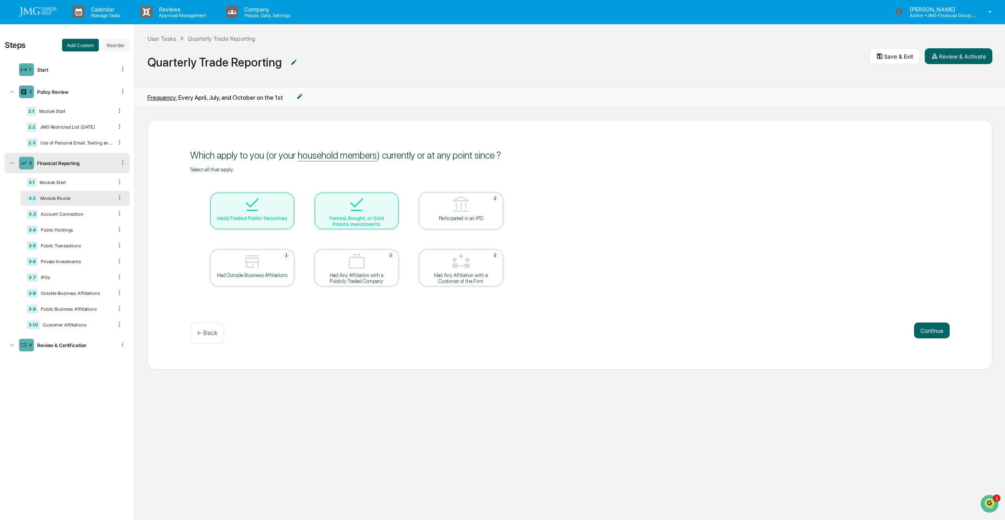
click at [365, 210] on img at bounding box center [356, 204] width 19 height 19
click at [348, 204] on img at bounding box center [356, 204] width 19 height 19
click at [363, 217] on div "Owned, Bought, or Sold Private Investments" at bounding box center [356, 221] width 71 height 12
click at [607, 221] on div "Select all that apply. Held/Traded Public Securities Owned, Bought, or Sold Pri…" at bounding box center [570, 236] width 760 height 140
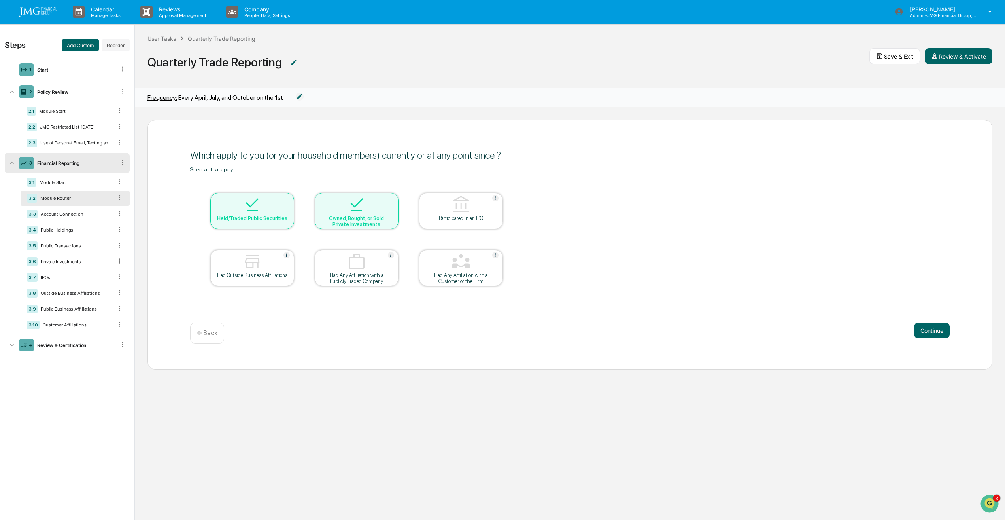
click at [384, 210] on div at bounding box center [356, 205] width 79 height 20
click at [938, 326] on button "Continue" at bounding box center [932, 330] width 36 height 16
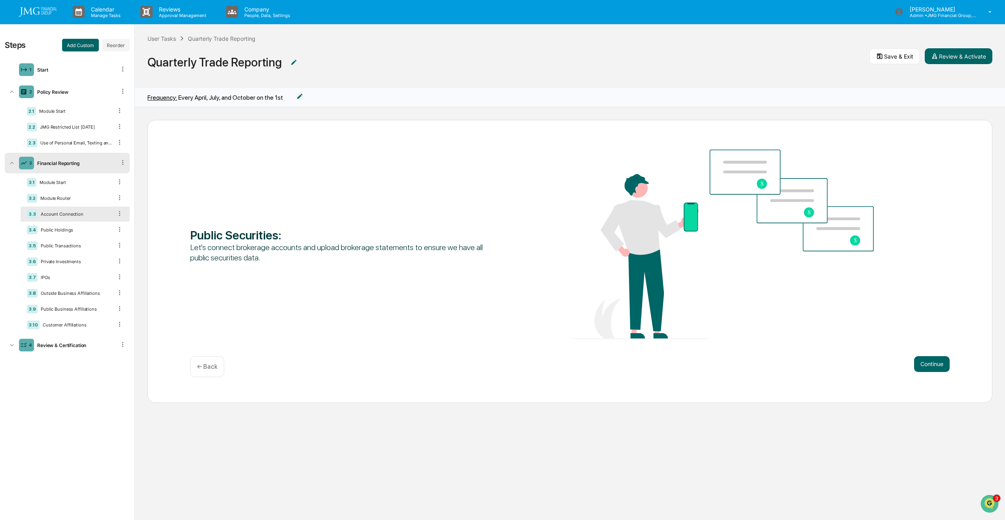
click at [938, 367] on button "Continue" at bounding box center [932, 364] width 36 height 16
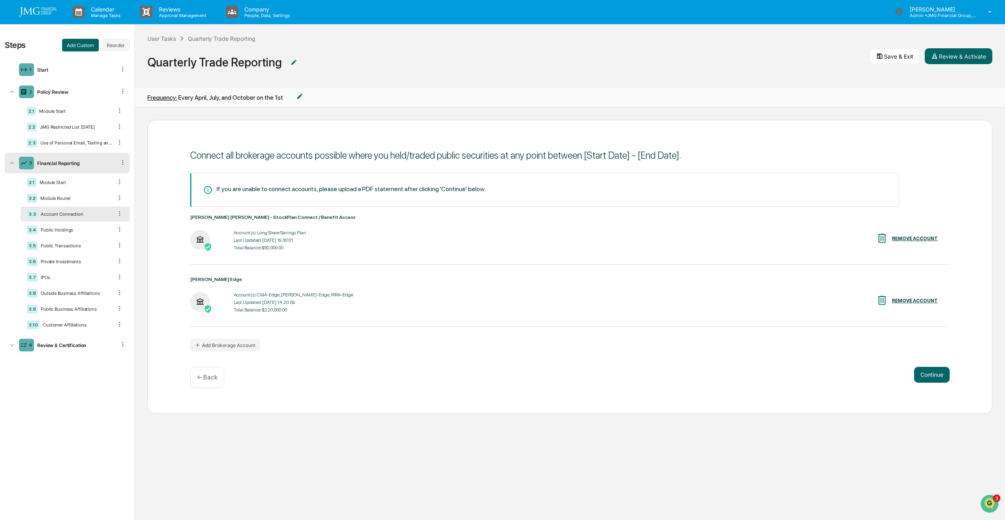
click at [928, 375] on button "Continue" at bounding box center [932, 375] width 36 height 16
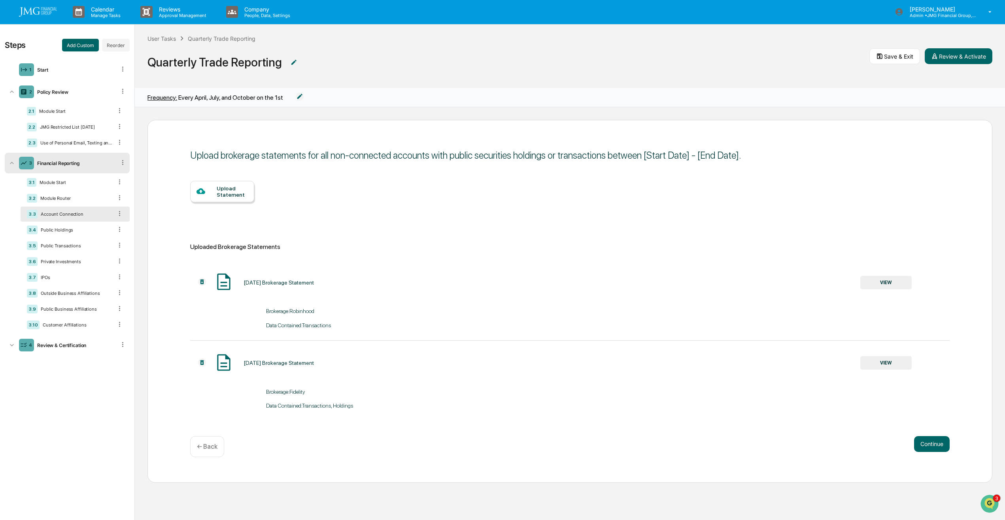
click at [946, 442] on button "Continue" at bounding box center [932, 444] width 36 height 16
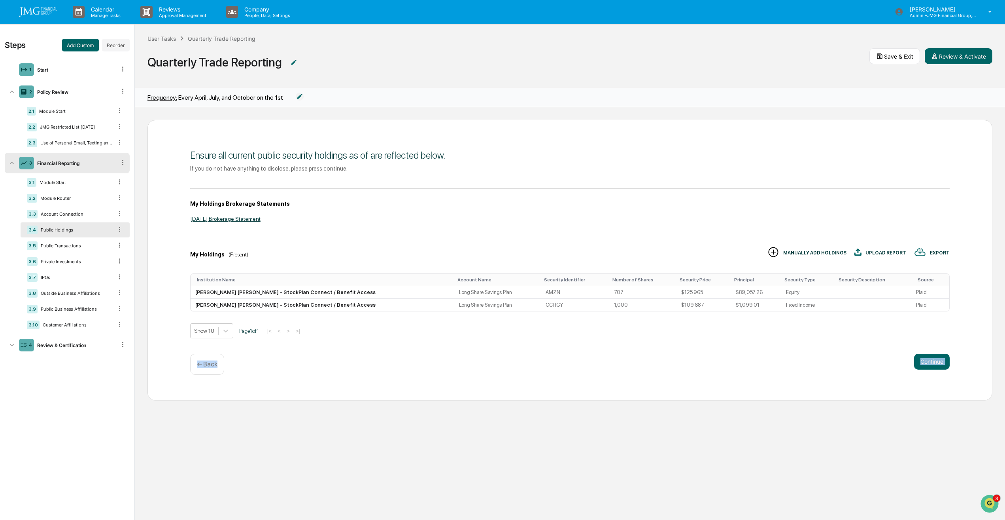
click at [913, 360] on div "Continue ← Back" at bounding box center [570, 364] width 760 height 21
click at [948, 365] on button "Continue" at bounding box center [932, 362] width 36 height 16
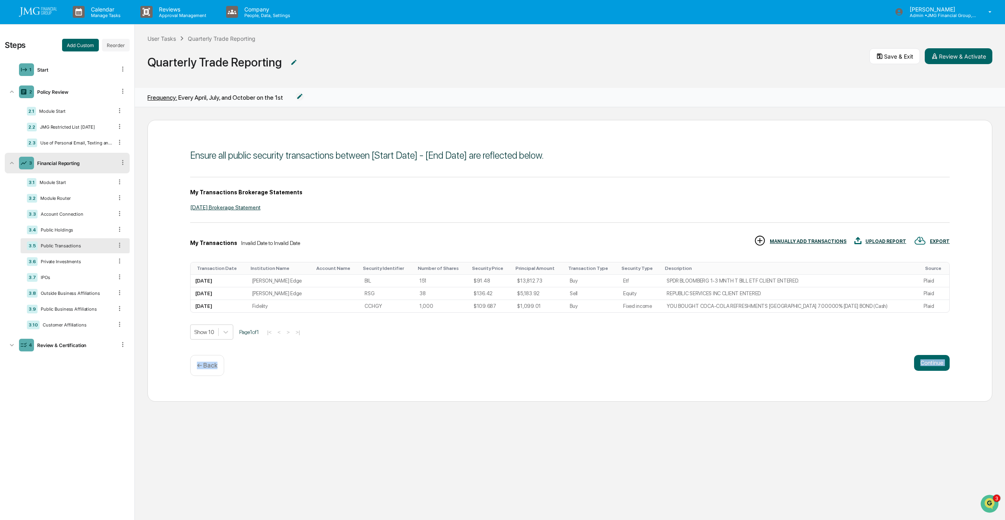
click at [942, 366] on button "Continue" at bounding box center [932, 363] width 36 height 16
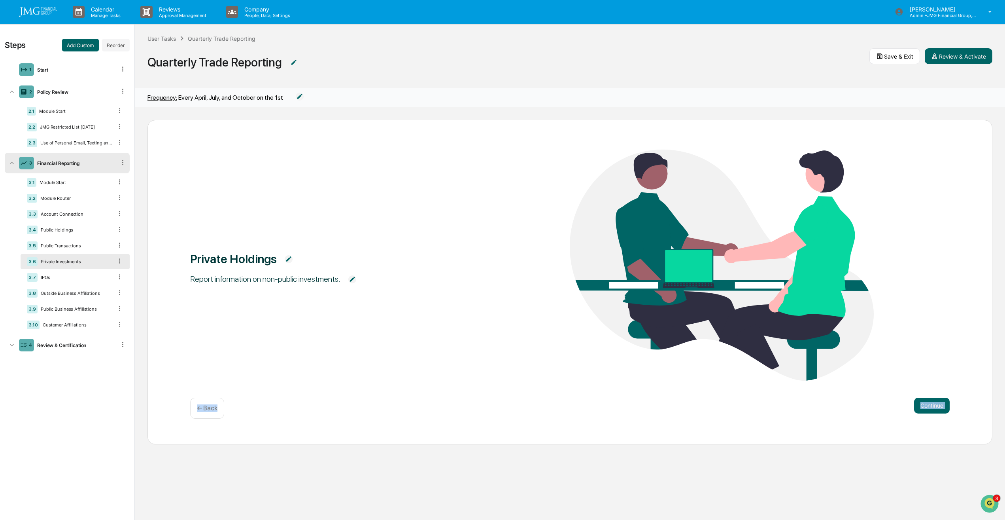
click at [927, 409] on button "Continue" at bounding box center [932, 405] width 36 height 16
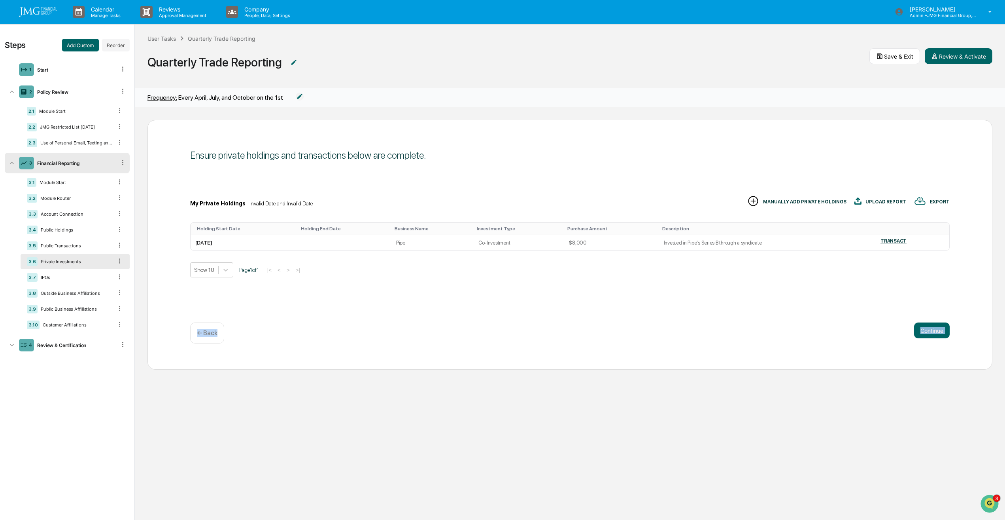
click at [931, 326] on button "Continue" at bounding box center [932, 330] width 36 height 16
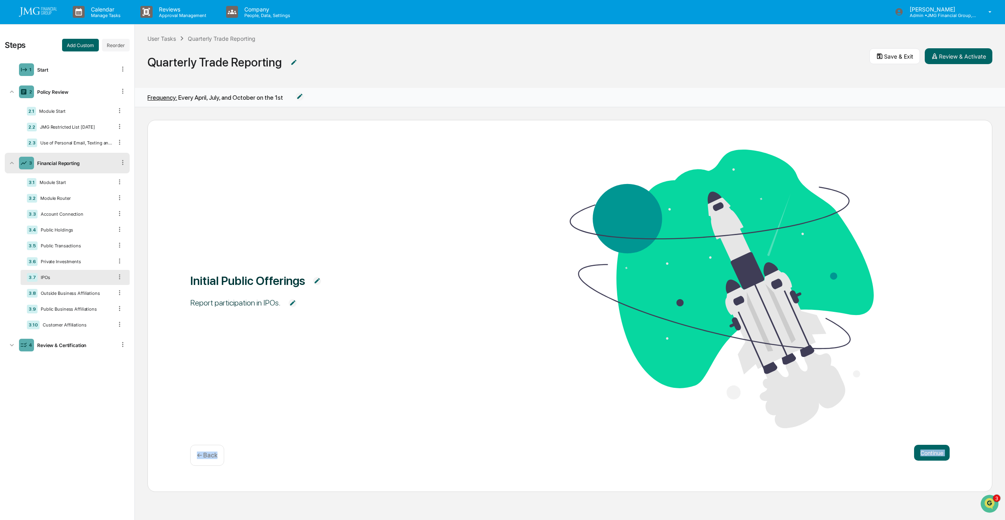
click at [936, 455] on button "Continue" at bounding box center [932, 452] width 36 height 16
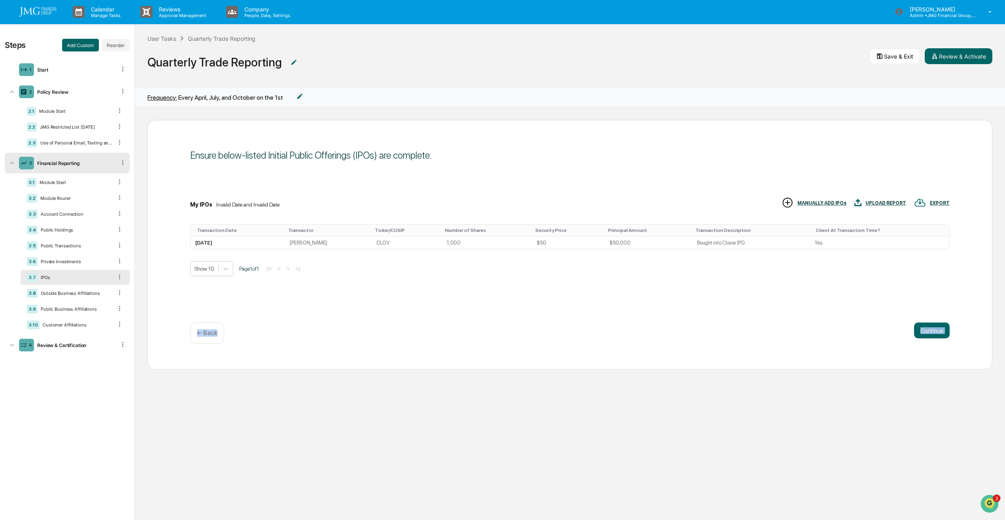
click at [930, 328] on button "Continue" at bounding box center [932, 330] width 36 height 16
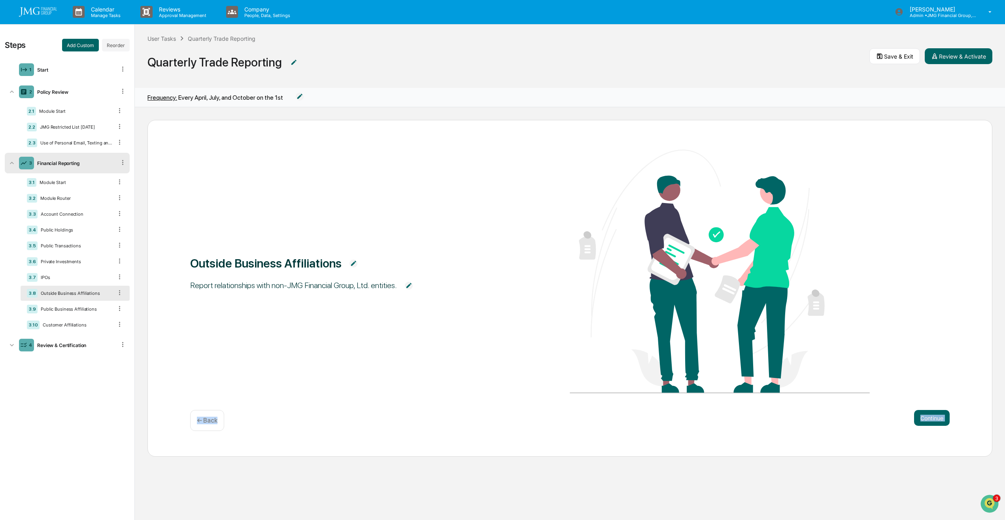
click at [940, 417] on button "Continue" at bounding box center [932, 418] width 36 height 16
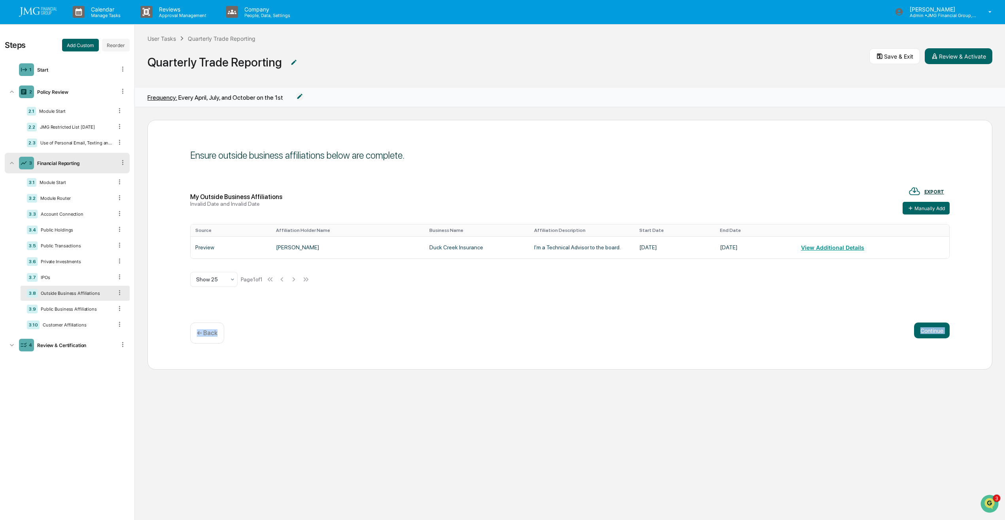
click at [935, 330] on button "Continue" at bounding box center [932, 330] width 36 height 16
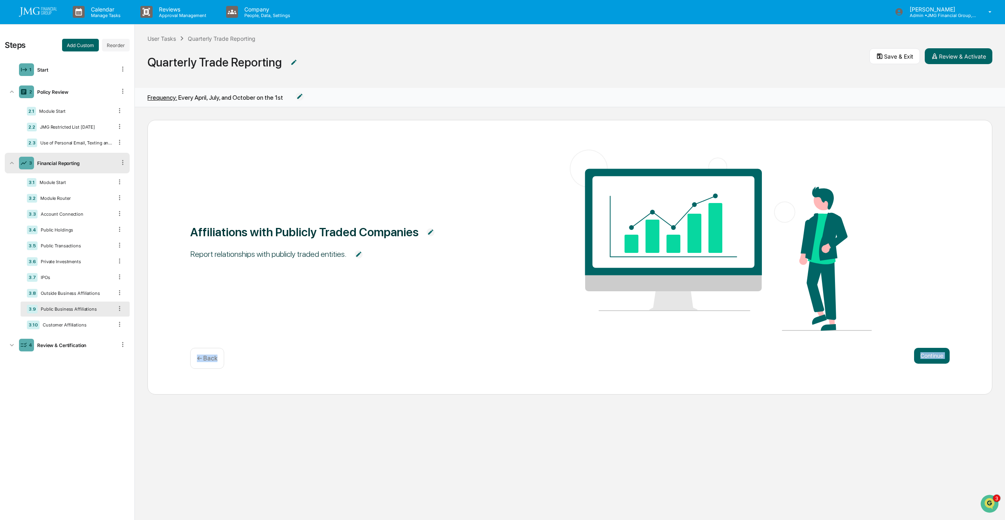
click at [212, 363] on div "← Back" at bounding box center [207, 358] width 34 height 21
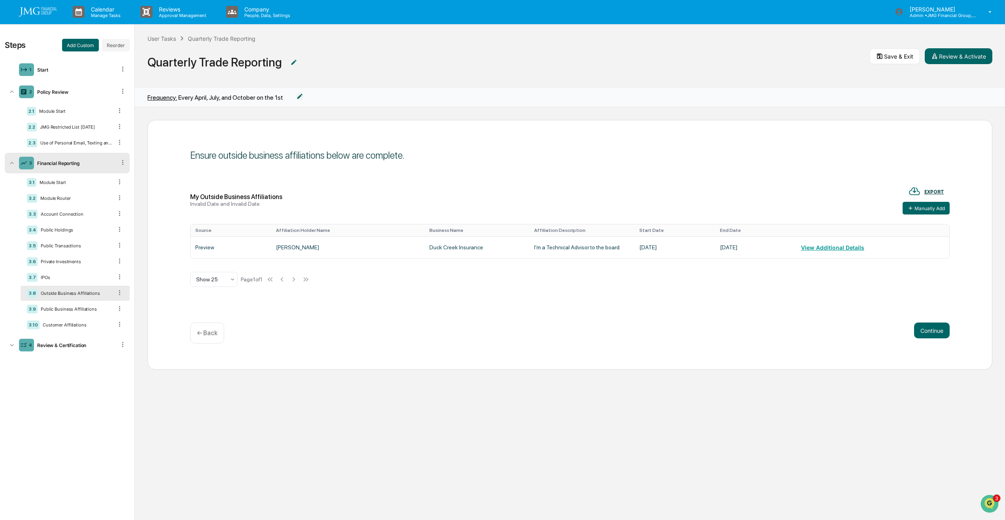
click at [845, 246] on button "View Additional Details" at bounding box center [832, 247] width 63 height 16
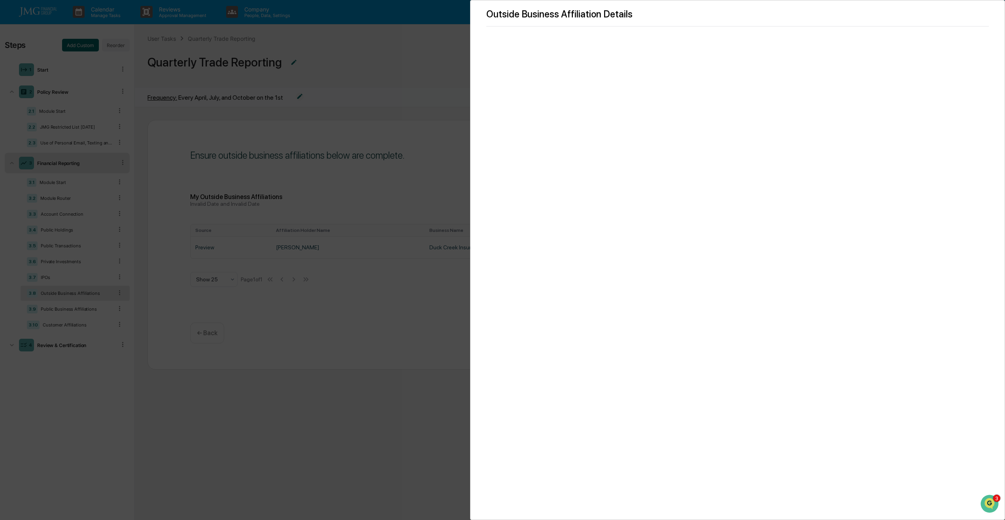
click at [427, 324] on div "Outside Business Affiliation Details" at bounding box center [502, 260] width 1005 height 520
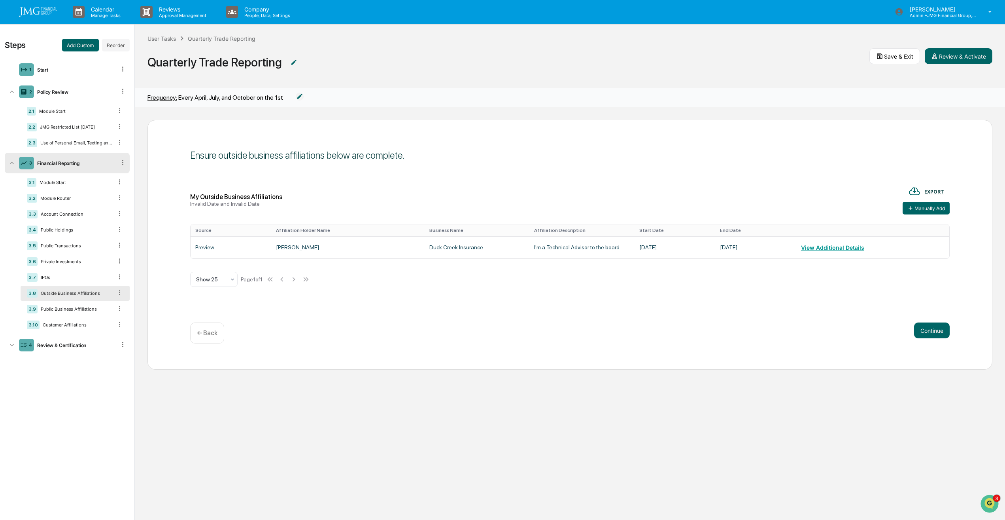
click at [840, 244] on button "View Additional Details" at bounding box center [832, 247] width 63 height 16
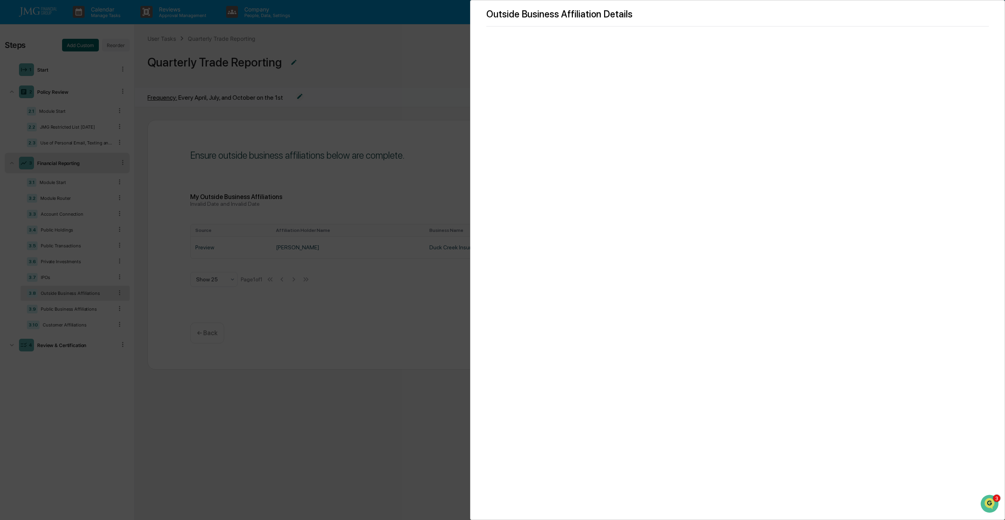
click at [411, 314] on div "Outside Business Affiliation Details" at bounding box center [502, 260] width 1005 height 520
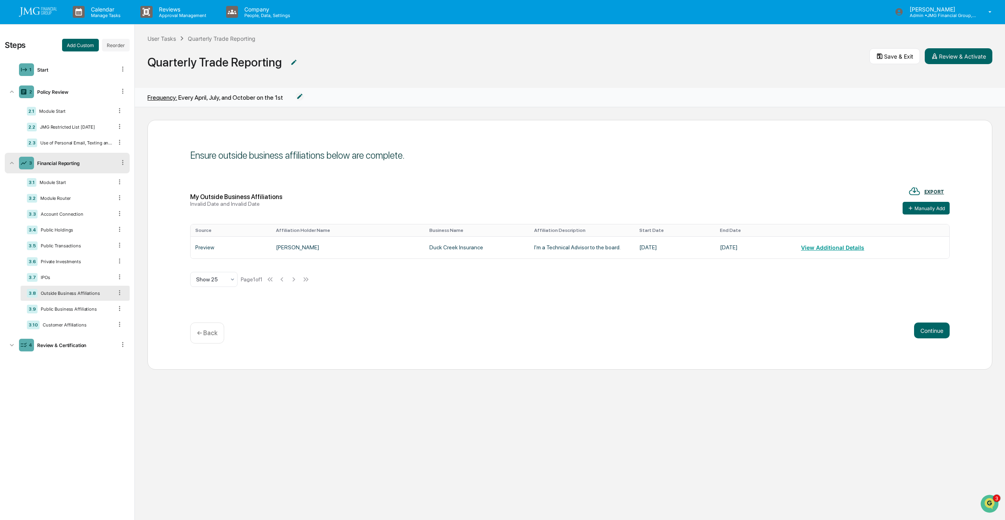
click at [215, 336] on p "← Back" at bounding box center [207, 333] width 21 height 8
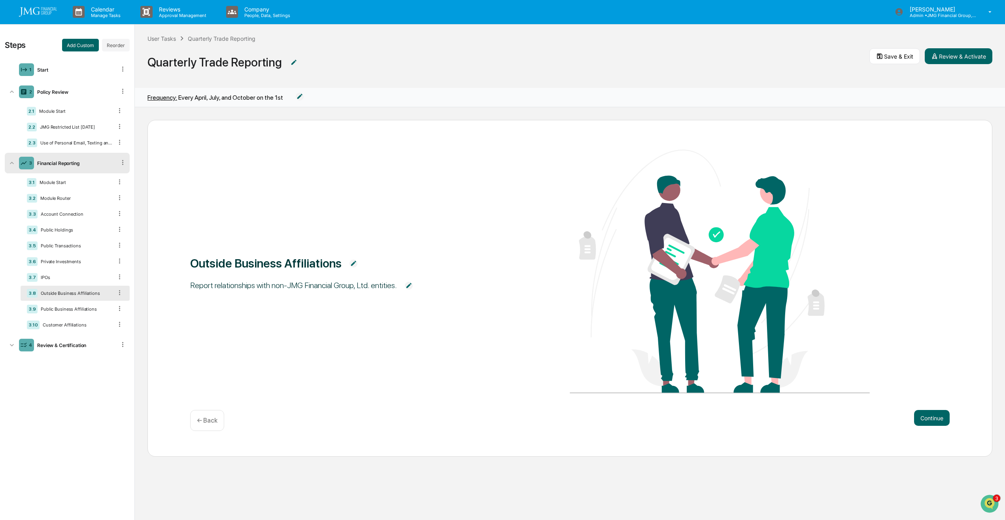
click at [217, 427] on div "← Back" at bounding box center [207, 420] width 34 height 21
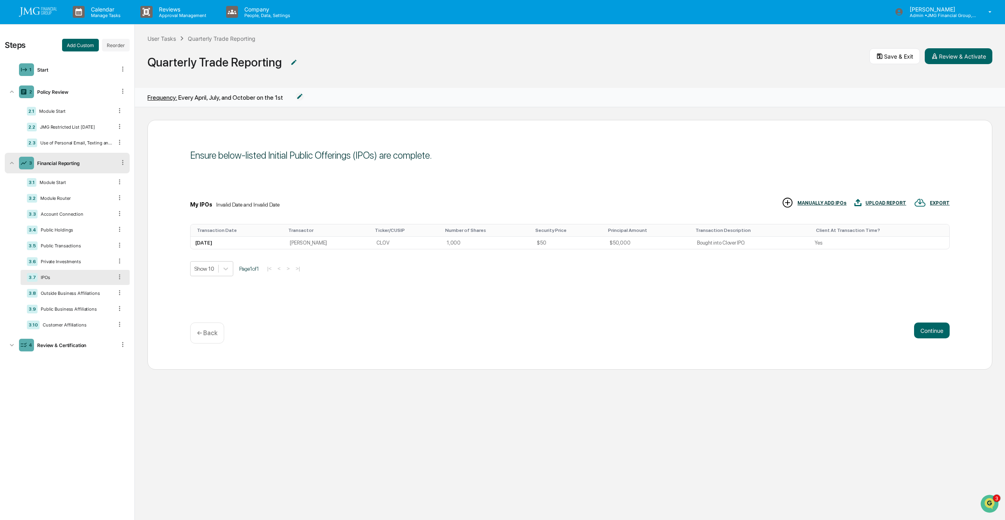
click at [935, 333] on button "Continue" at bounding box center [932, 330] width 36 height 16
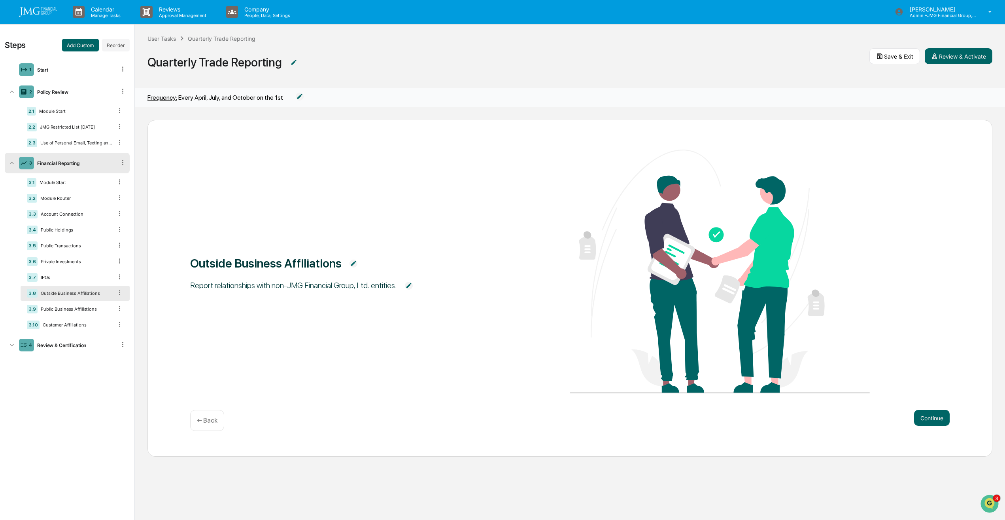
click at [938, 418] on button "Continue" at bounding box center [932, 418] width 36 height 16
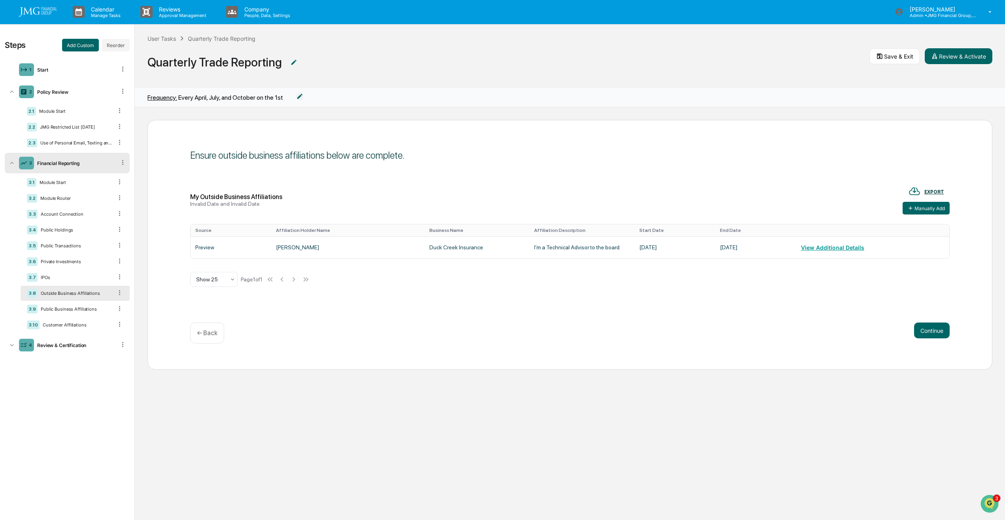
click at [927, 330] on button "Continue" at bounding box center [932, 330] width 36 height 16
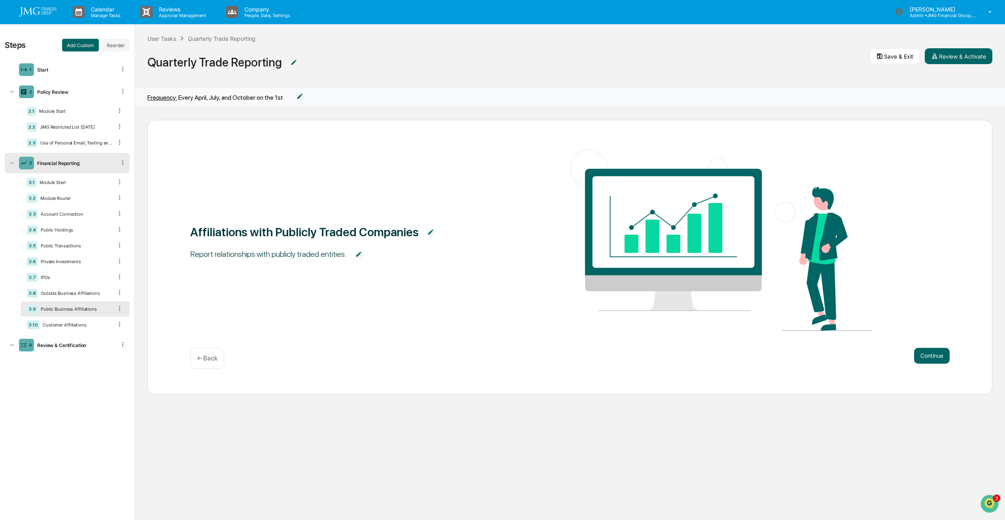
click at [936, 357] on button "Continue" at bounding box center [932, 356] width 36 height 16
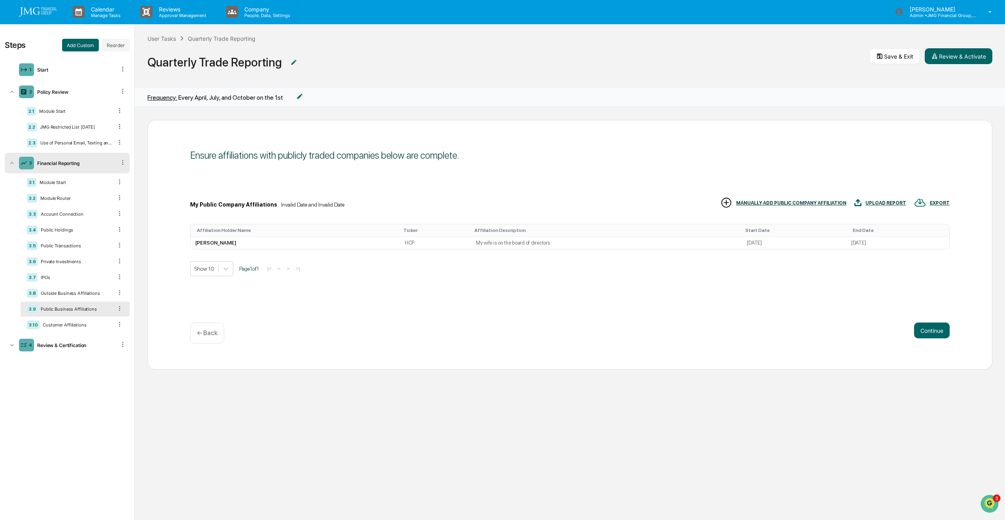
click at [930, 329] on button "Continue" at bounding box center [932, 330] width 36 height 16
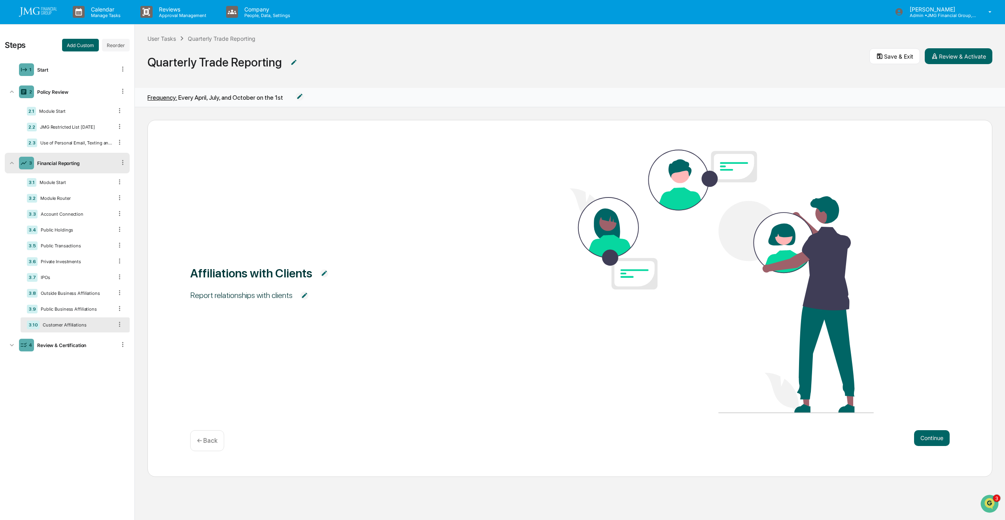
click at [931, 440] on button "Continue" at bounding box center [932, 438] width 36 height 16
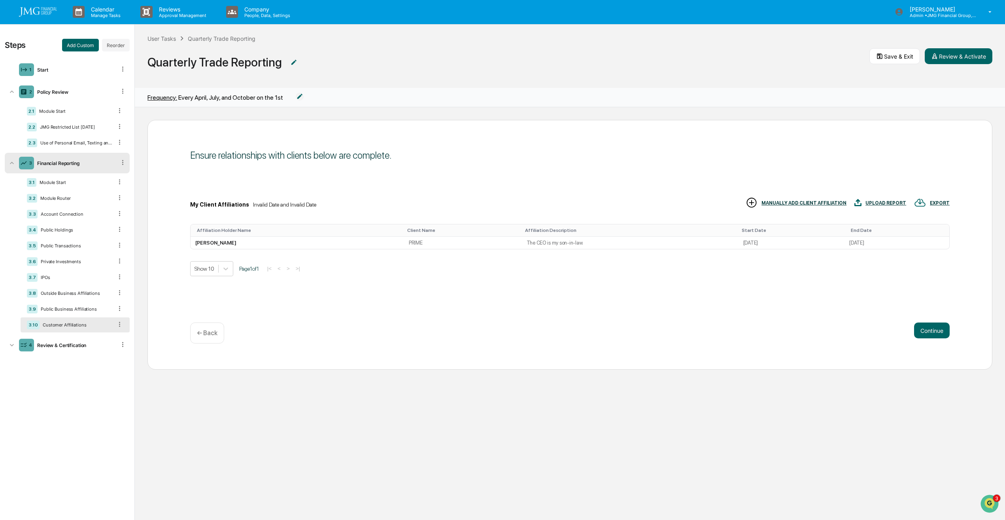
click at [934, 334] on button "Continue" at bounding box center [932, 330] width 36 height 16
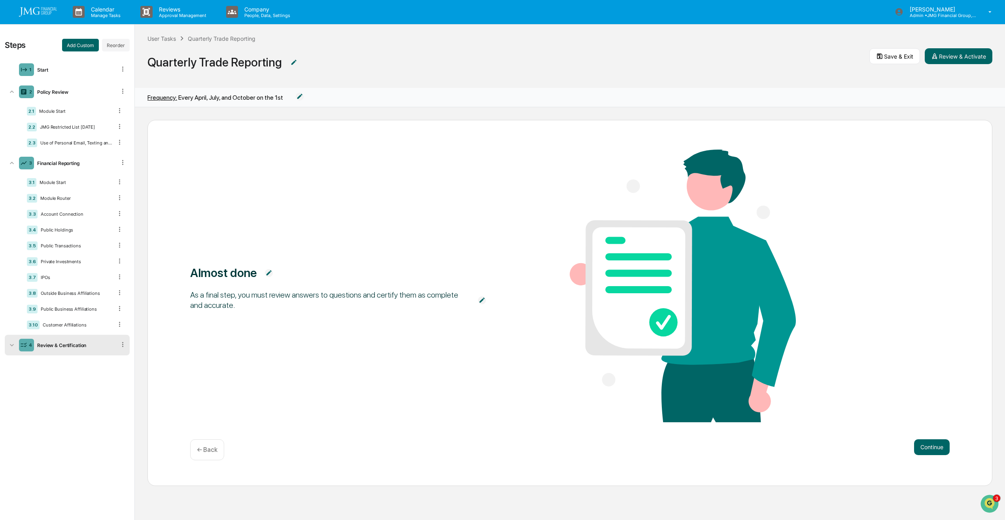
click at [939, 449] on button "Continue" at bounding box center [932, 447] width 36 height 16
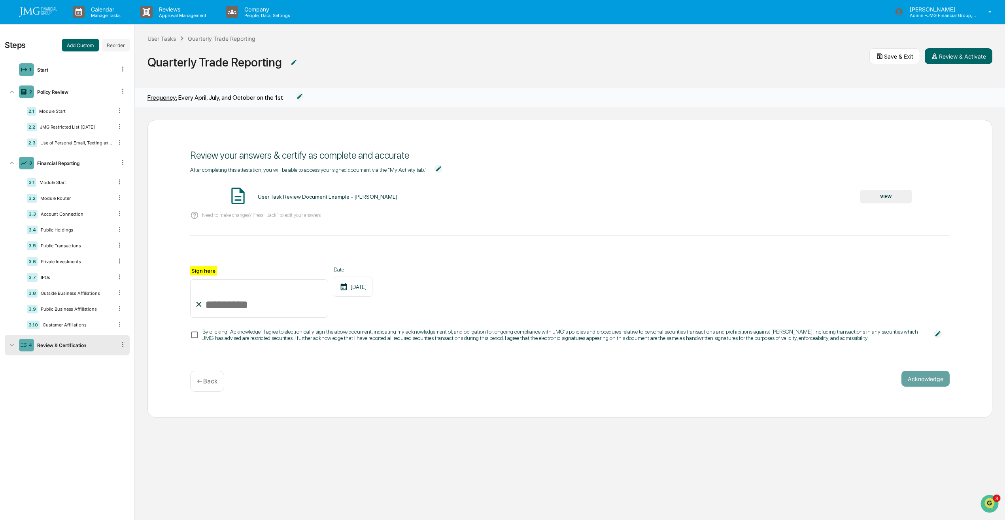
click at [82, 145] on div "Use of Personal Email, Texting and Social Media" at bounding box center [75, 143] width 76 height 6
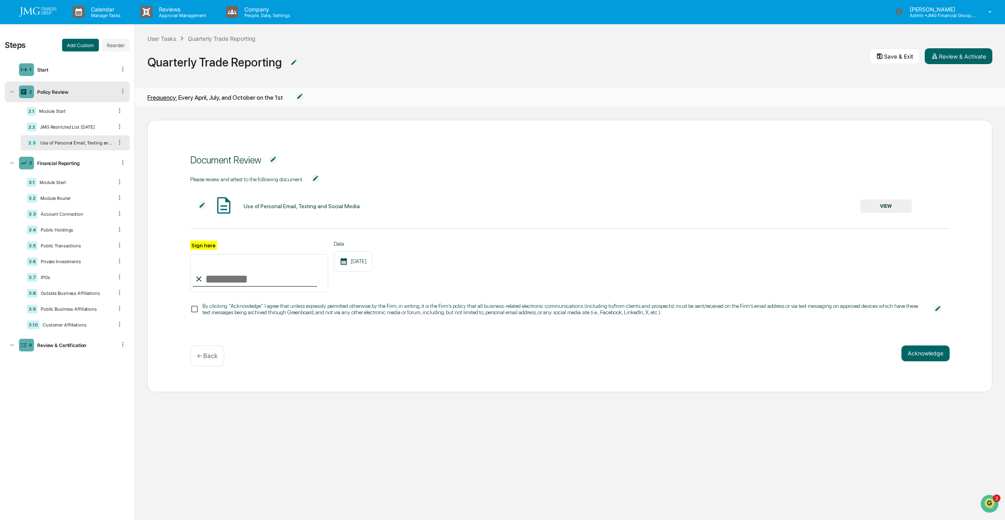
click at [867, 207] on button "VIEW" at bounding box center [885, 205] width 51 height 13
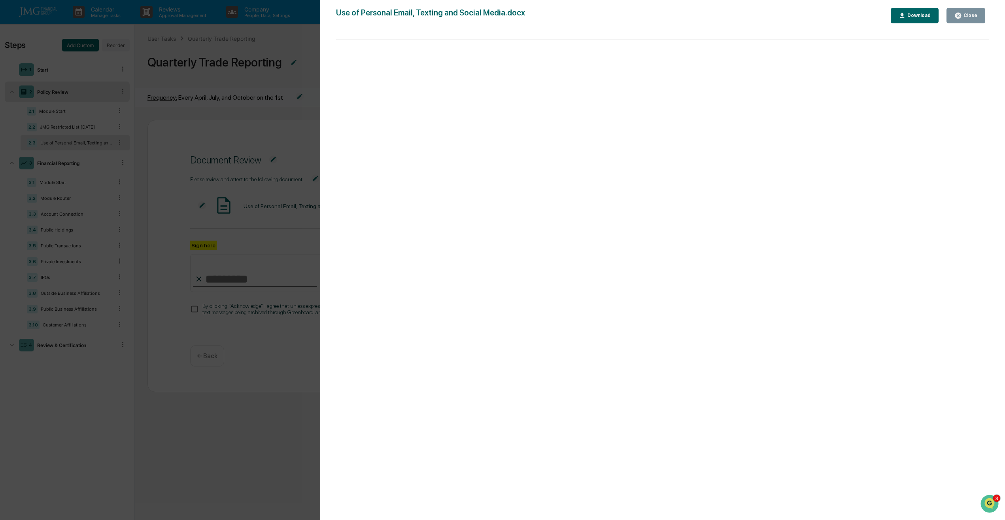
drag, startPoint x: 968, startPoint y: 15, endPoint x: 964, endPoint y: 3, distance: 13.1
click at [968, 16] on div "Close" at bounding box center [969, 16] width 15 height 6
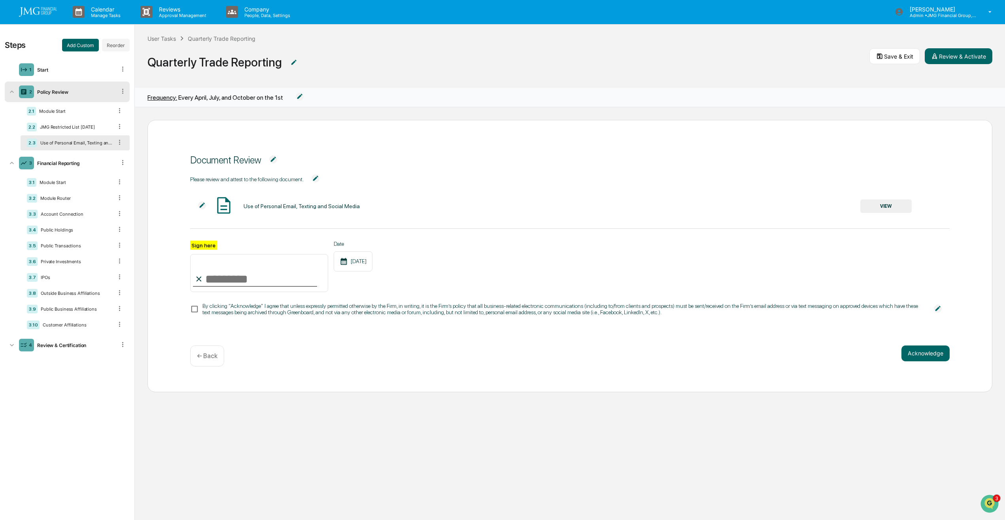
click at [55, 157] on div "3 Financial Reporting" at bounding box center [67, 163] width 125 height 21
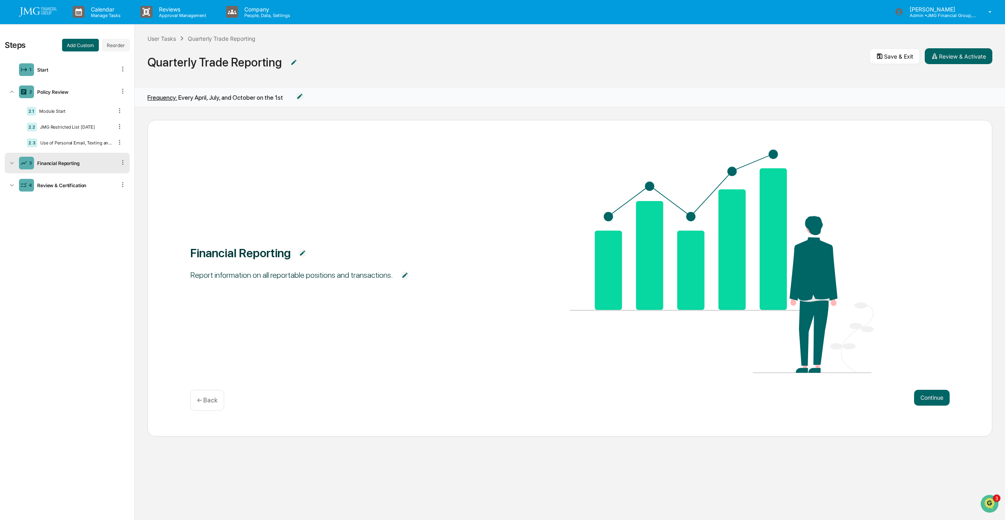
click at [56, 160] on div "Financial Reporting" at bounding box center [75, 163] width 82 height 6
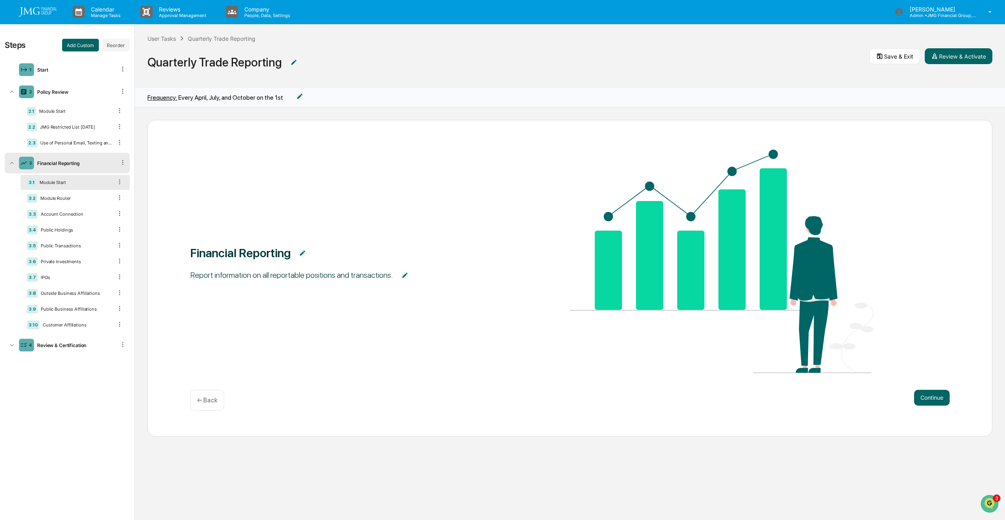
click at [62, 180] on div "Module Start" at bounding box center [74, 183] width 76 height 6
click at [60, 198] on div "Module Router" at bounding box center [75, 198] width 76 height 6
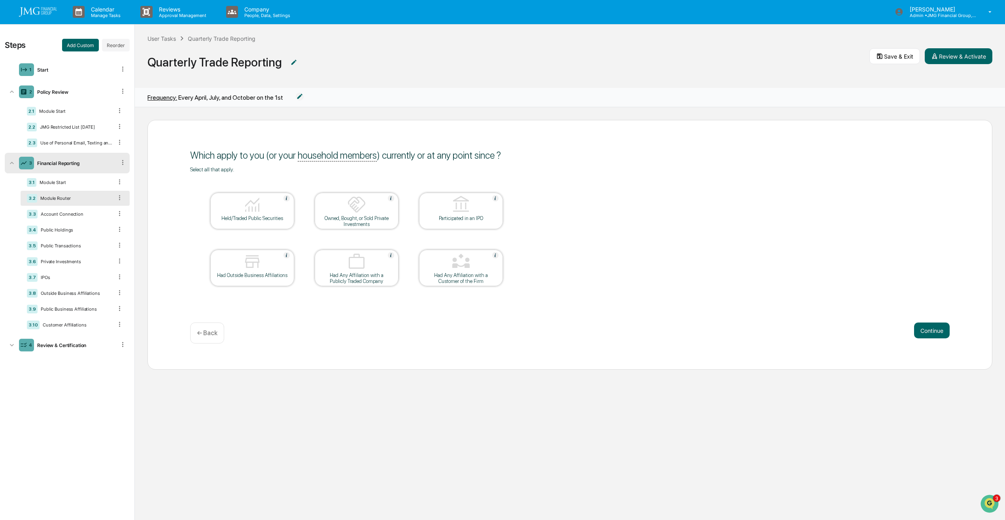
click at [369, 215] on div at bounding box center [356, 205] width 79 height 20
click at [378, 225] on div "Owned, Bought, or Sold Private Investments" at bounding box center [356, 221] width 71 height 12
click at [365, 216] on div "Owned, Bought, or Sold Private Investments" at bounding box center [356, 221] width 71 height 12
drag, startPoint x: 367, startPoint y: 225, endPoint x: 372, endPoint y: 225, distance: 4.4
click at [368, 225] on div "Owned, Bought, or Sold Private Investments" at bounding box center [356, 221] width 71 height 12
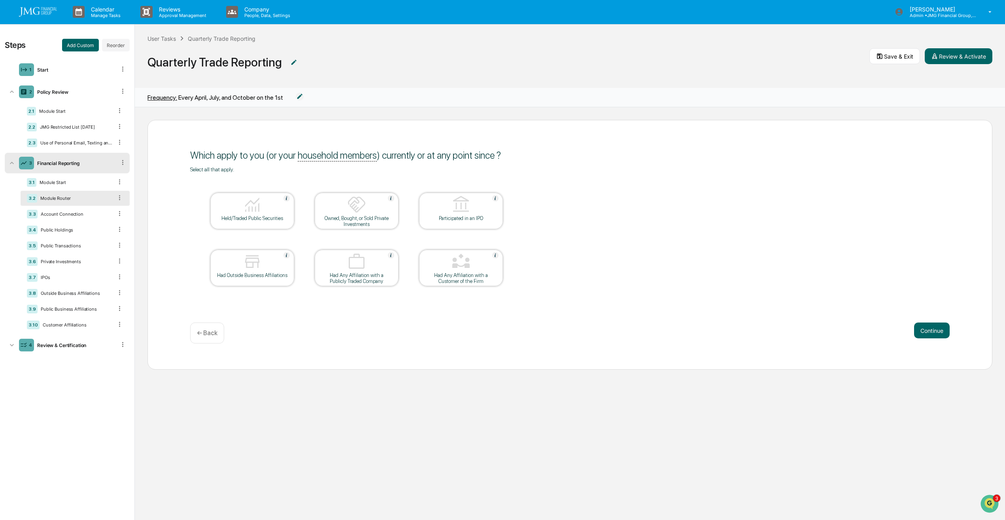
click at [347, 216] on div "Owned, Bought, or Sold Private Investments" at bounding box center [356, 221] width 71 height 12
click at [387, 231] on table "Held/Traded Public Securities Owned, Bought, or Sold Private Investments Partic…" at bounding box center [356, 239] width 333 height 134
click at [395, 219] on div "Owned, Bought, or Sold Private Investments" at bounding box center [357, 211] width 84 height 36
click at [53, 11] on img at bounding box center [38, 11] width 38 height 9
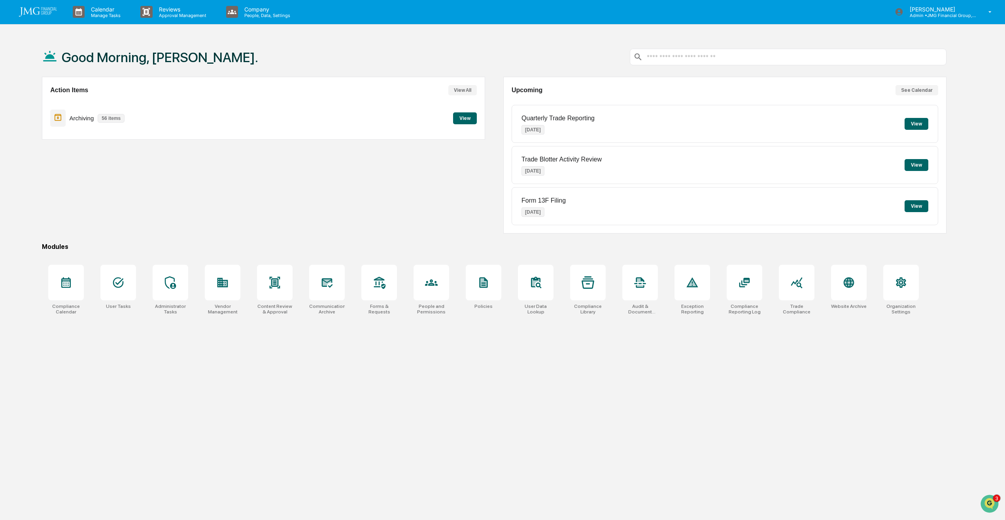
click at [175, 14] on p "Approval Management" at bounding box center [182, 16] width 58 height 6
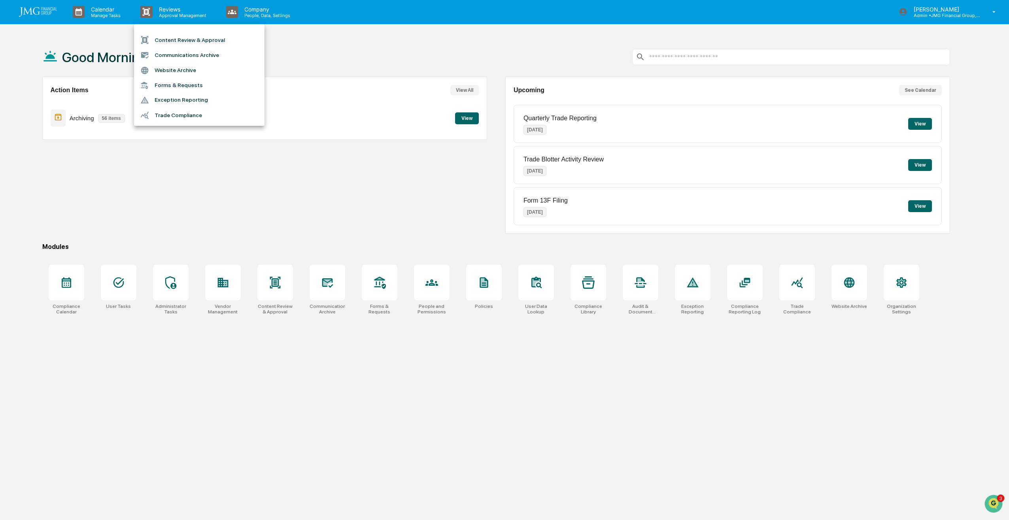
click at [119, 290] on div at bounding box center [504, 260] width 1009 height 520
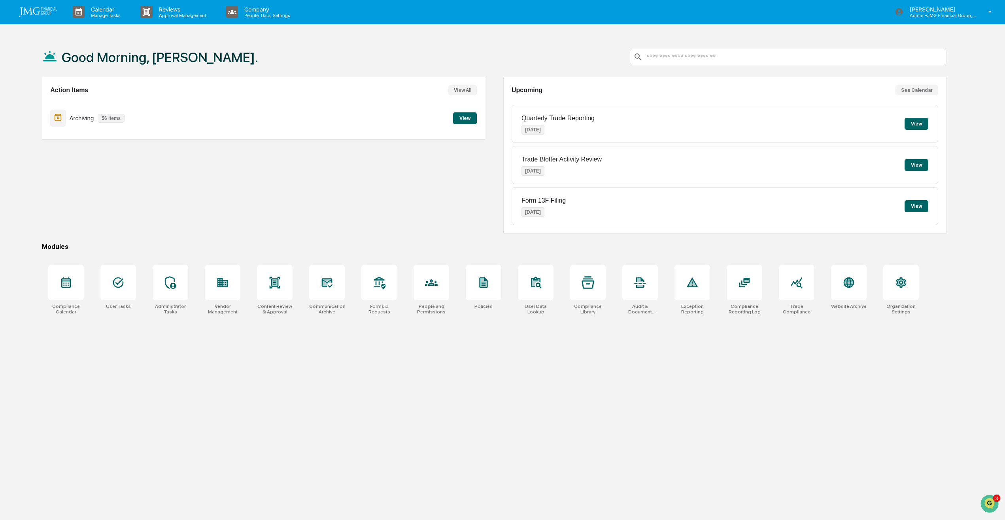
click at [123, 286] on icon at bounding box center [118, 282] width 13 height 13
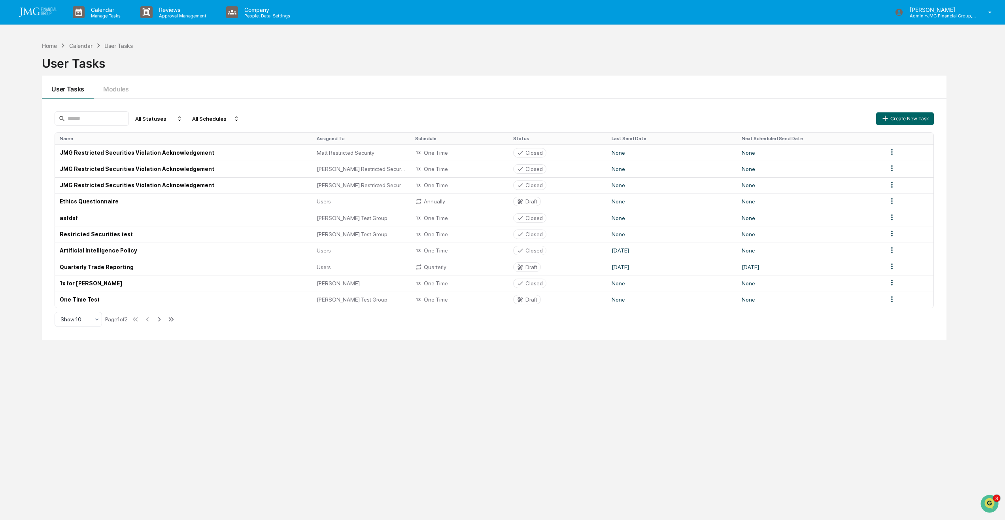
click at [164, 320] on icon at bounding box center [159, 319] width 9 height 9
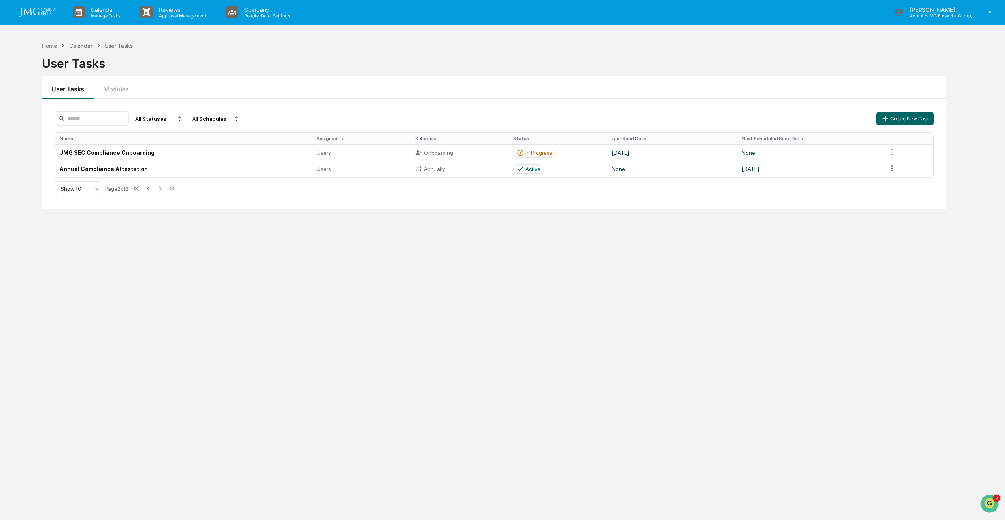
click at [152, 189] on icon at bounding box center [148, 188] width 9 height 9
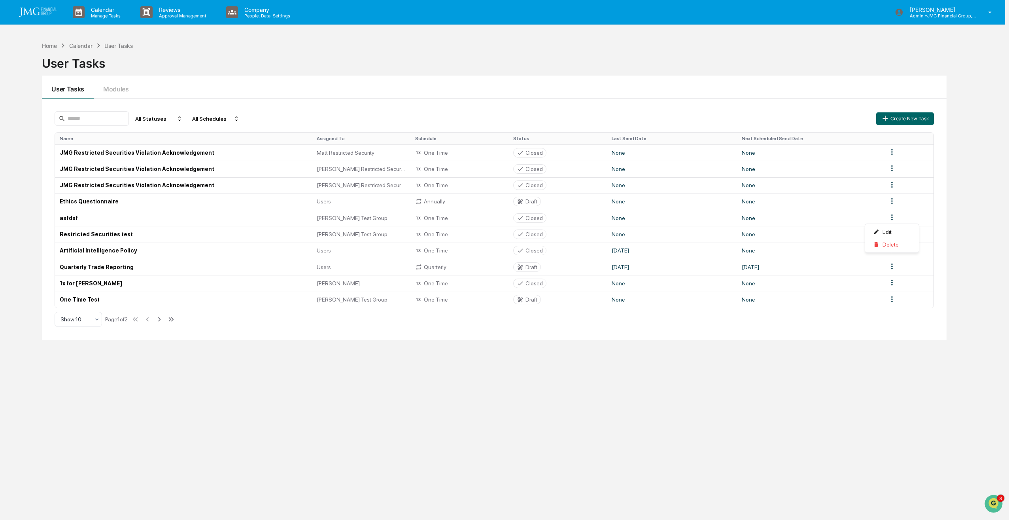
click at [892, 219] on html "Calendar Manage Tasks Reviews Approval Management Company People, Data, Setting…" at bounding box center [504, 260] width 1009 height 520
click at [709, 394] on html "Calendar Manage Tasks Reviews Approval Management Company People, Data, Setting…" at bounding box center [504, 260] width 1009 height 520
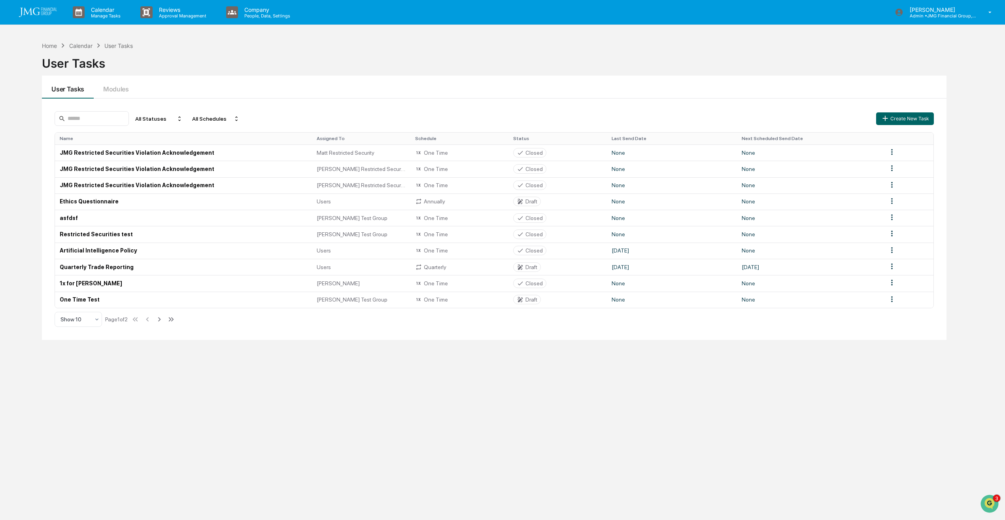
click at [52, 46] on div "Home" at bounding box center [49, 45] width 15 height 7
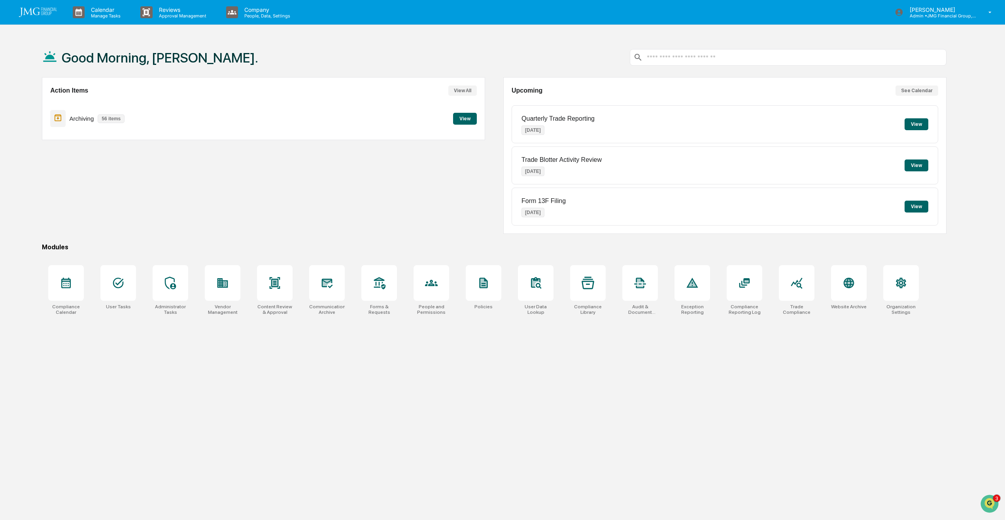
click at [919, 14] on p "Admin • JMG Financial Group, Ltd." at bounding box center [941, 16] width 74 height 6
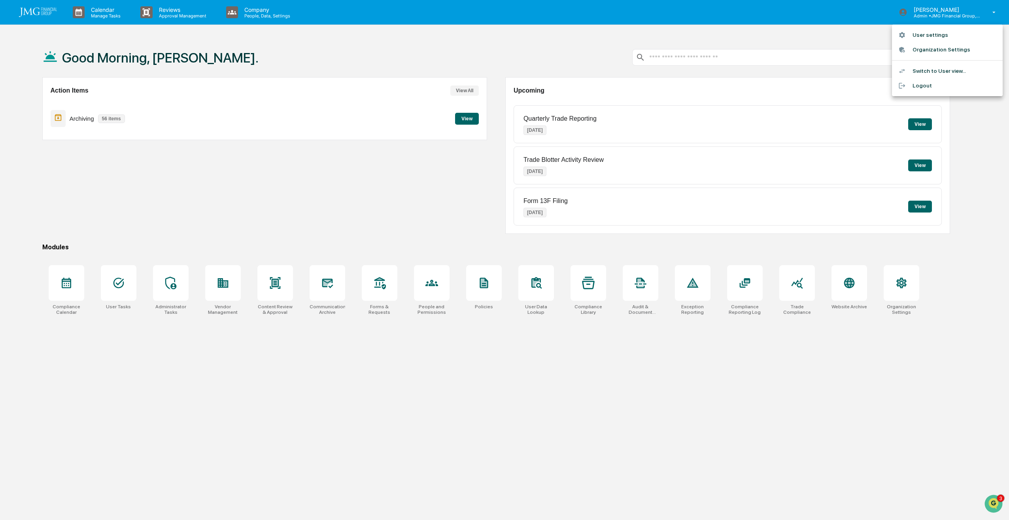
click at [929, 68] on li "Switch to User view..." at bounding box center [947, 71] width 111 height 15
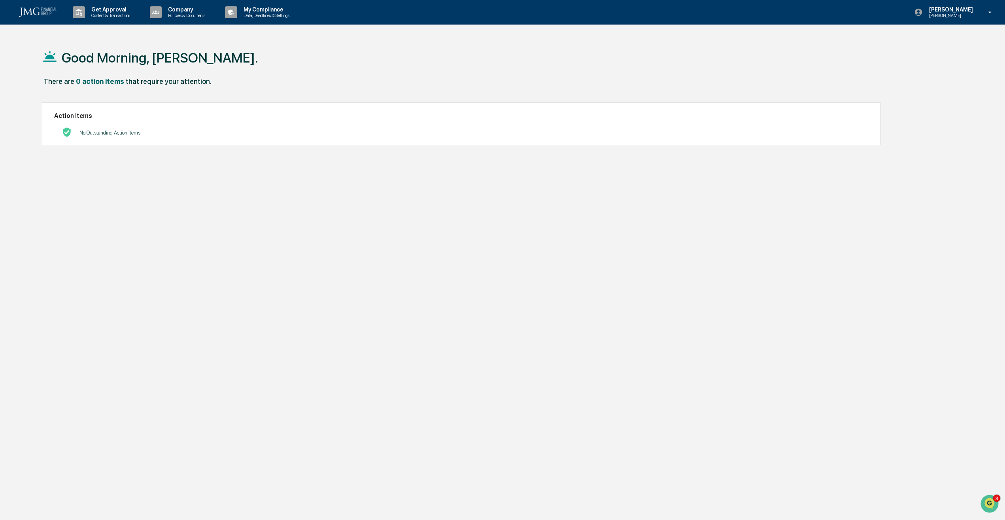
click at [116, 18] on div "Get Approval Content & Transactions" at bounding box center [104, 12] width 69 height 25
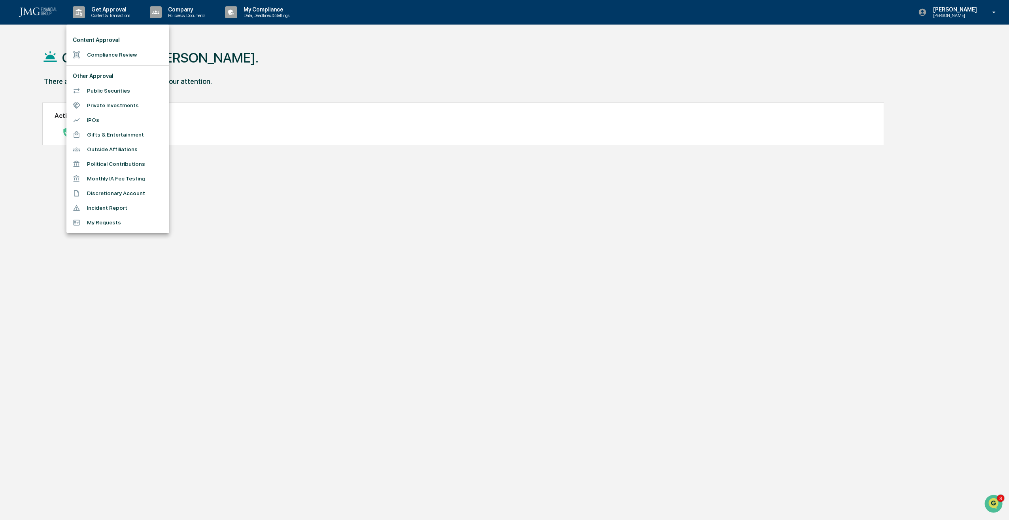
click at [113, 209] on li "Incident Report" at bounding box center [117, 207] width 103 height 15
